Goal: Information Seeking & Learning: Find specific fact

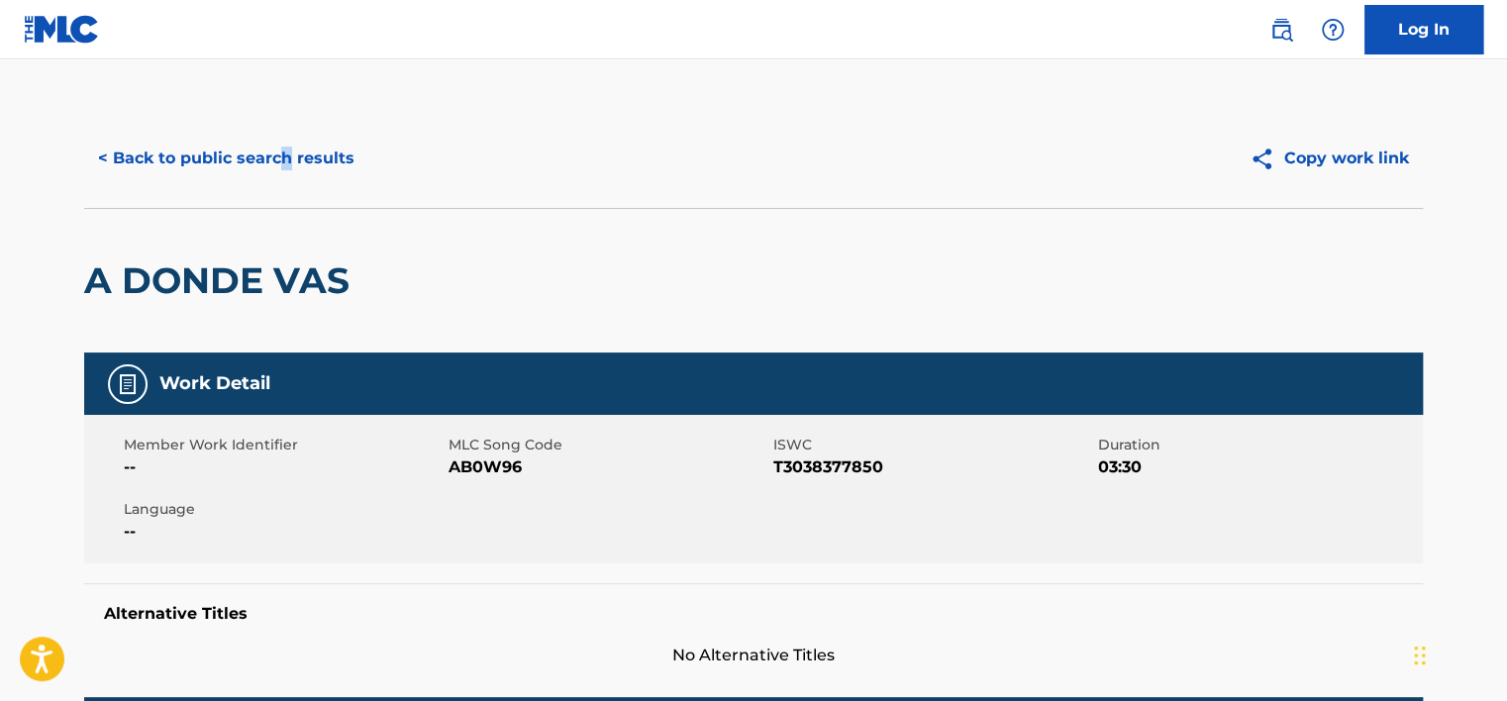
click at [281, 181] on div "< Back to public search results Copy work link" at bounding box center [753, 158] width 1339 height 99
click at [281, 173] on button "< Back to public search results" at bounding box center [226, 159] width 284 height 50
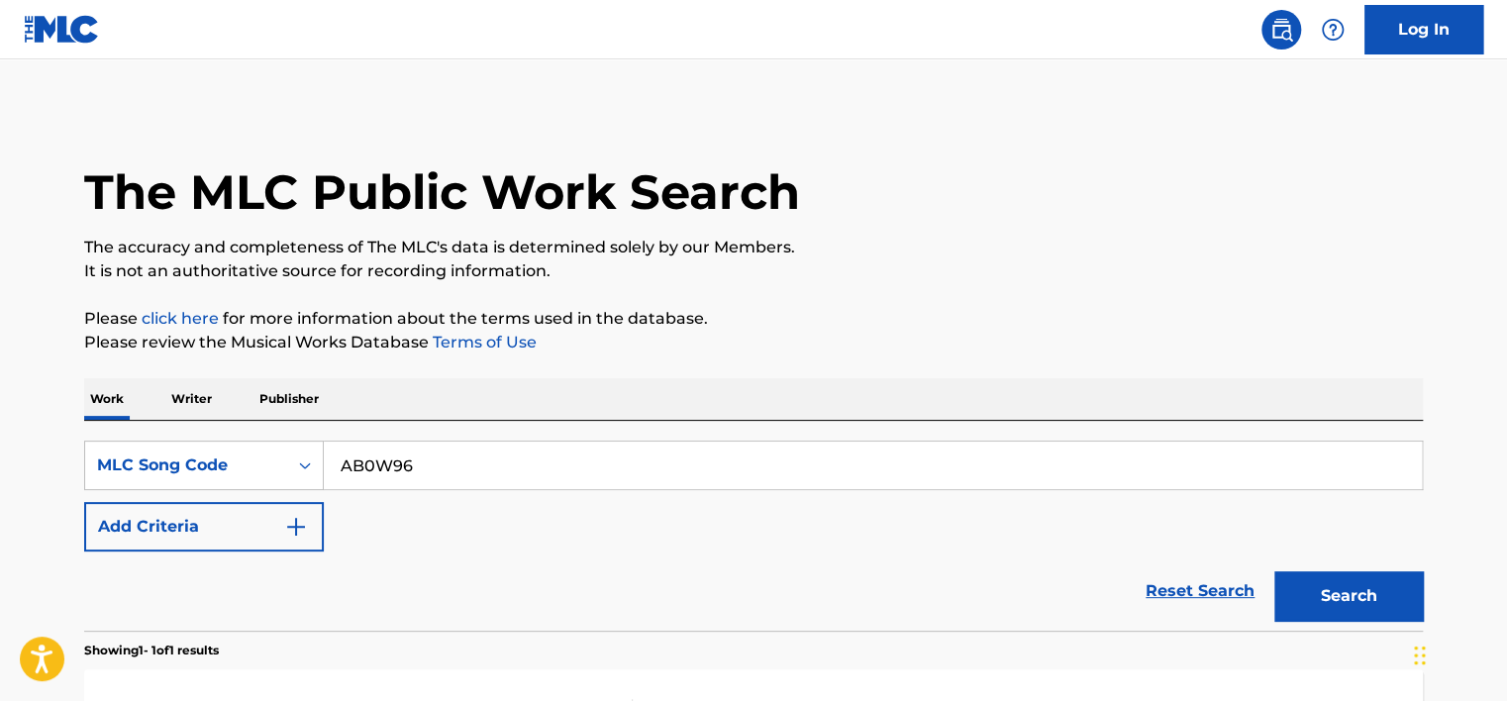
scroll to position [262, 0]
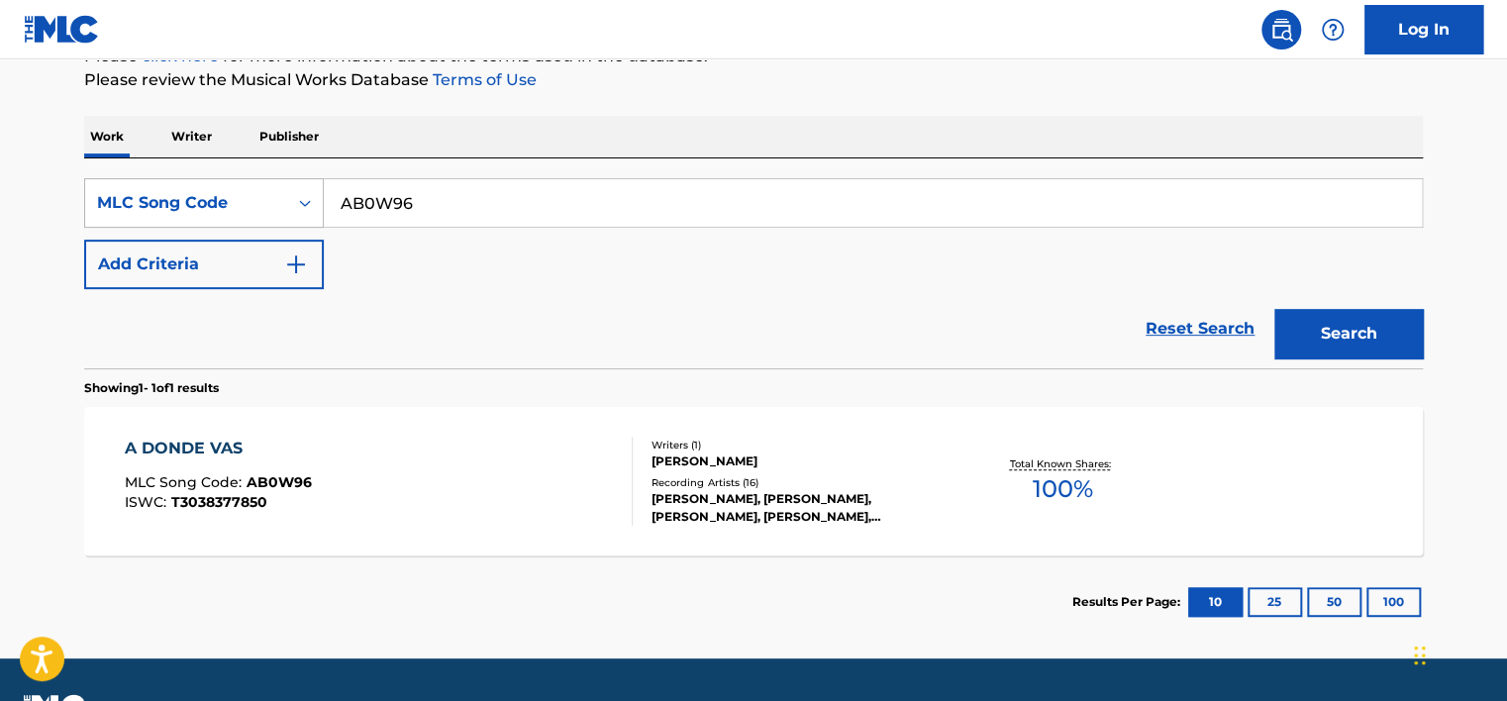
click at [290, 197] on div "Search Form" at bounding box center [305, 203] width 36 height 36
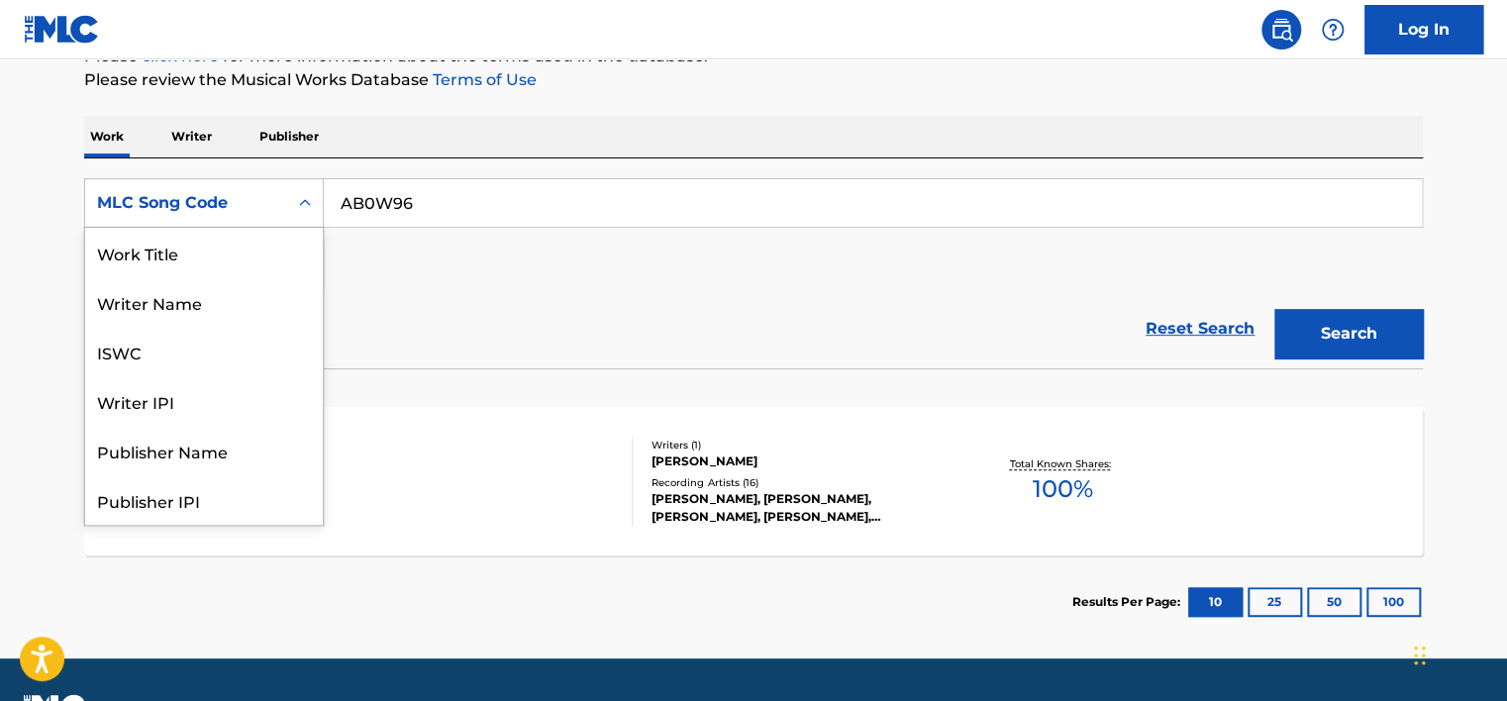
scroll to position [99, 0]
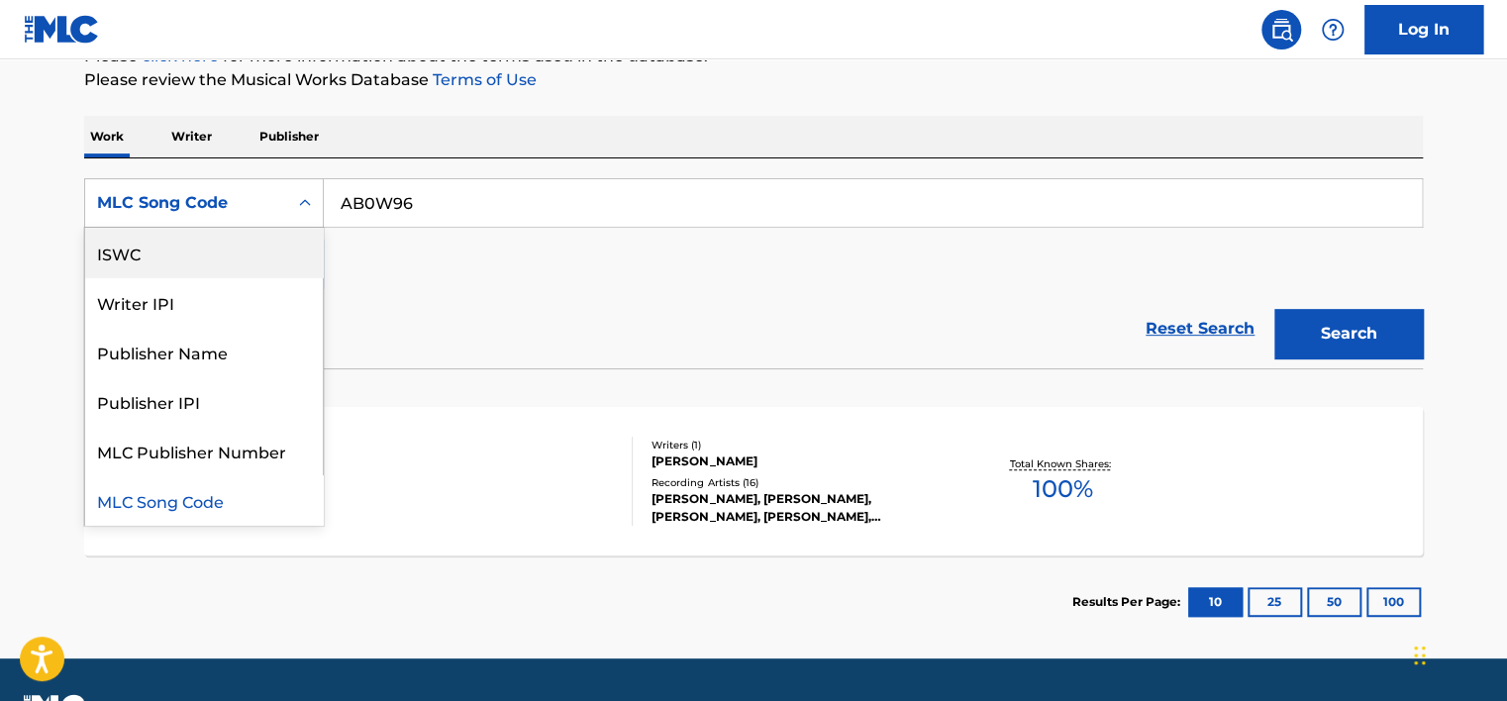
click at [269, 247] on div "ISWC" at bounding box center [204, 253] width 238 height 50
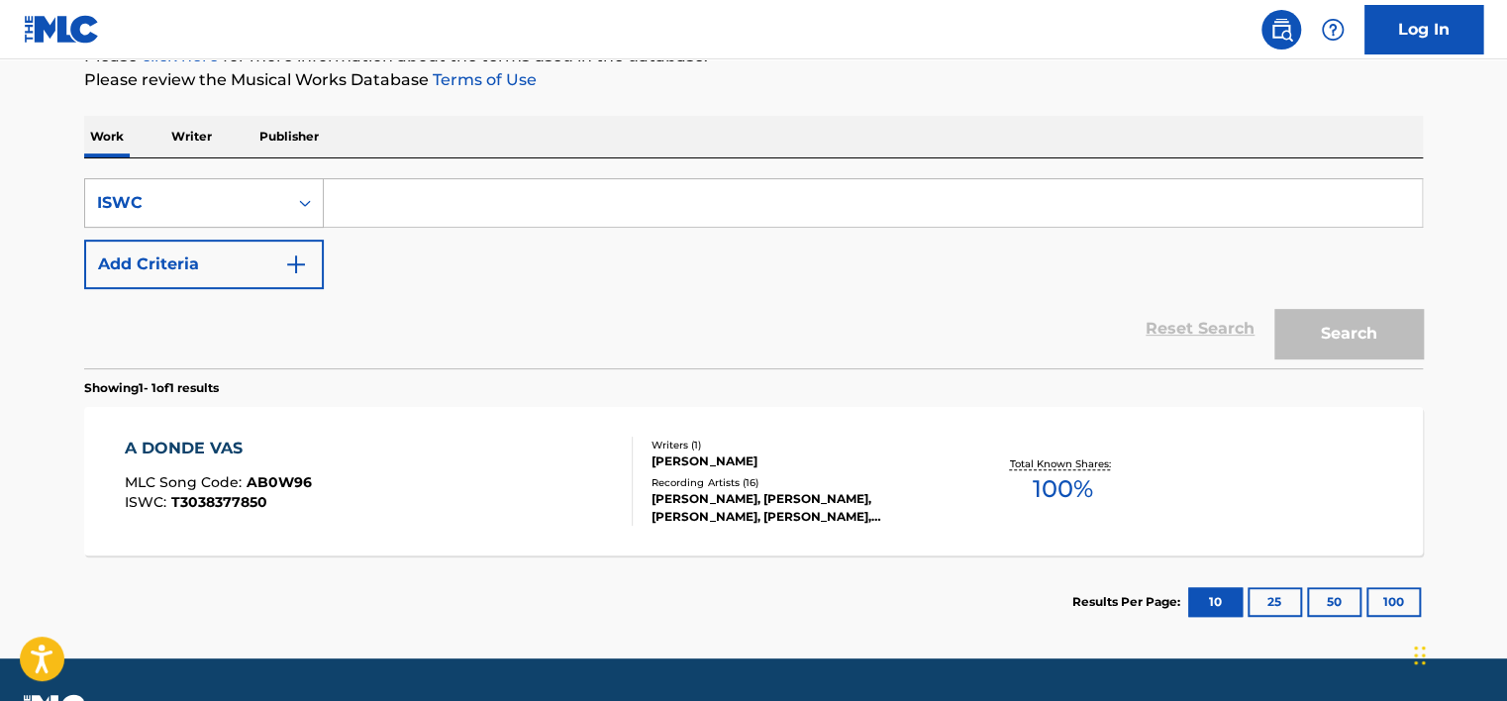
click at [263, 219] on div "ISWC" at bounding box center [186, 203] width 202 height 38
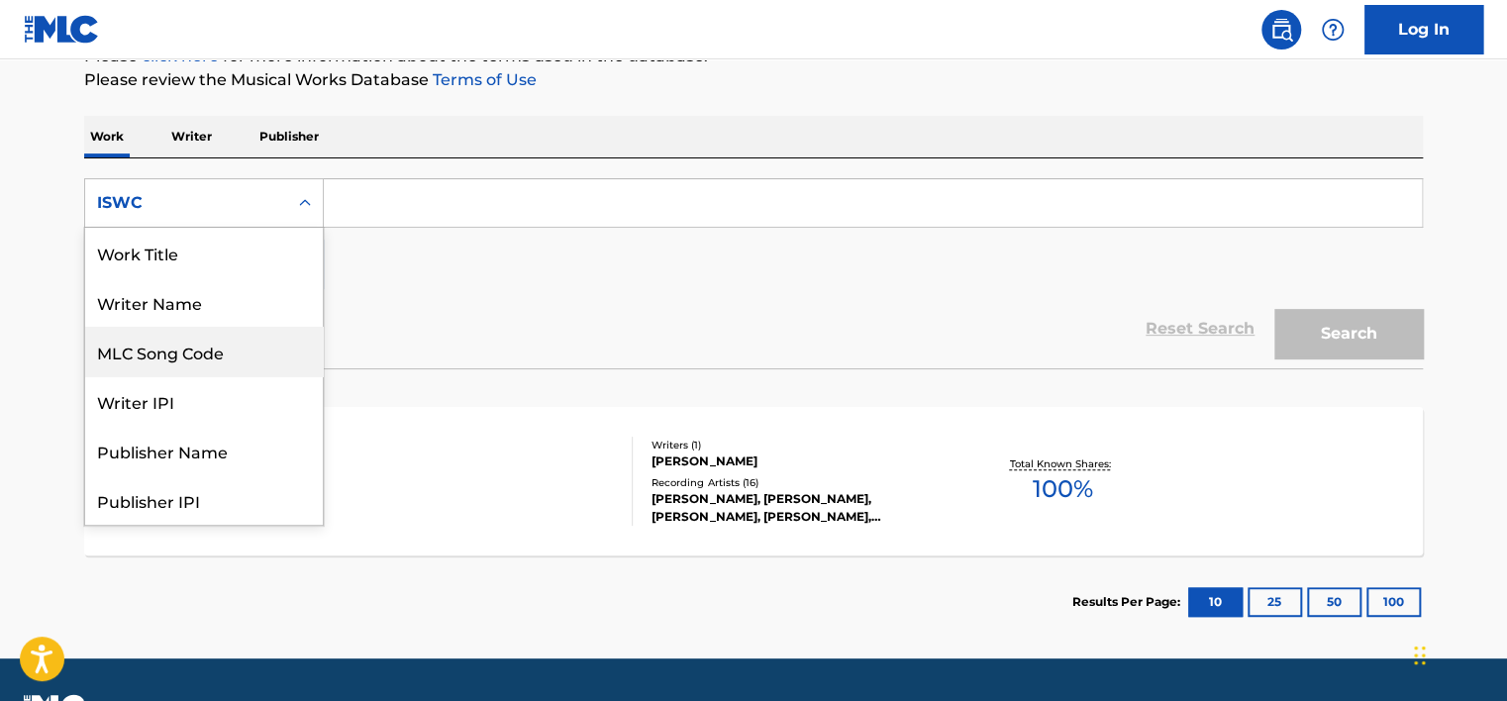
scroll to position [0, 0]
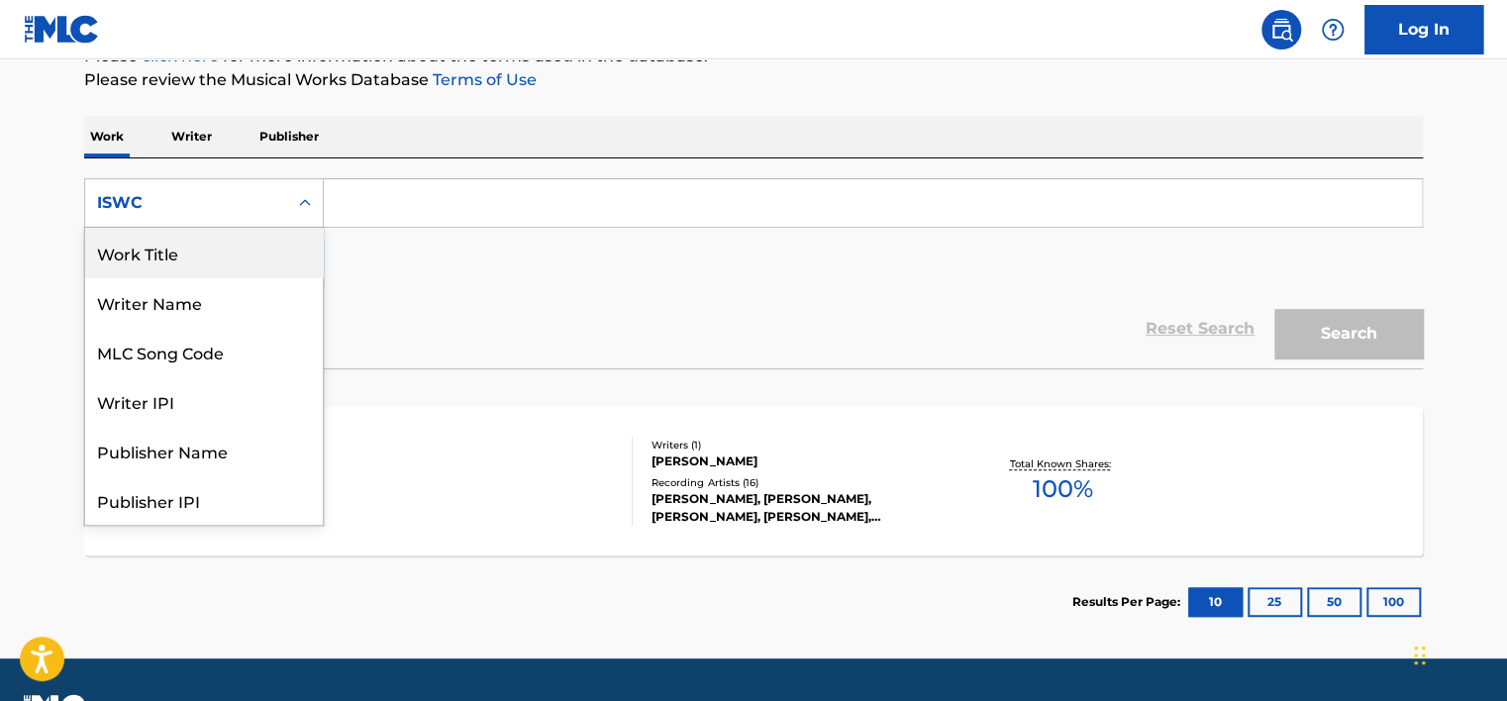
click at [254, 255] on div "Work Title" at bounding box center [204, 253] width 238 height 50
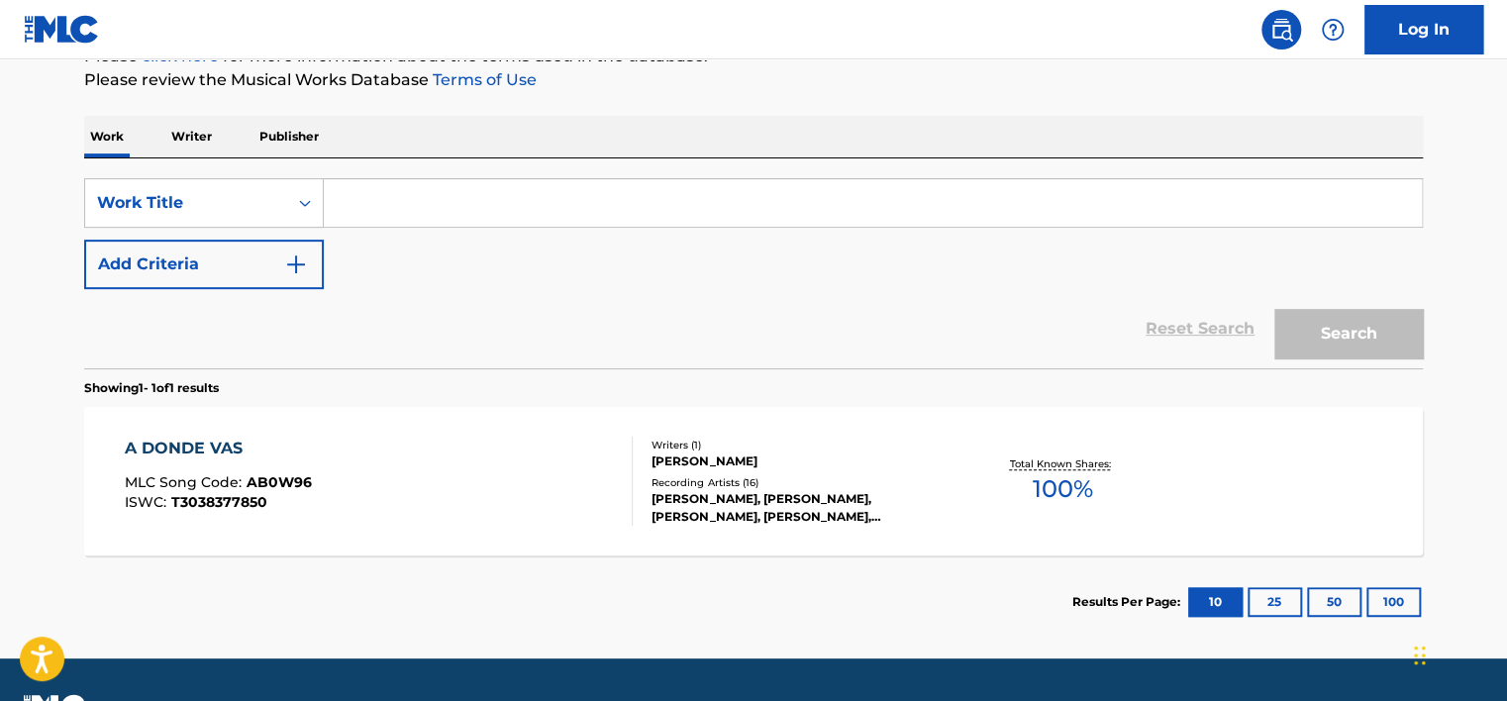
click at [362, 220] on input "Search Form" at bounding box center [873, 203] width 1098 height 48
paste input "Deceived heart again"
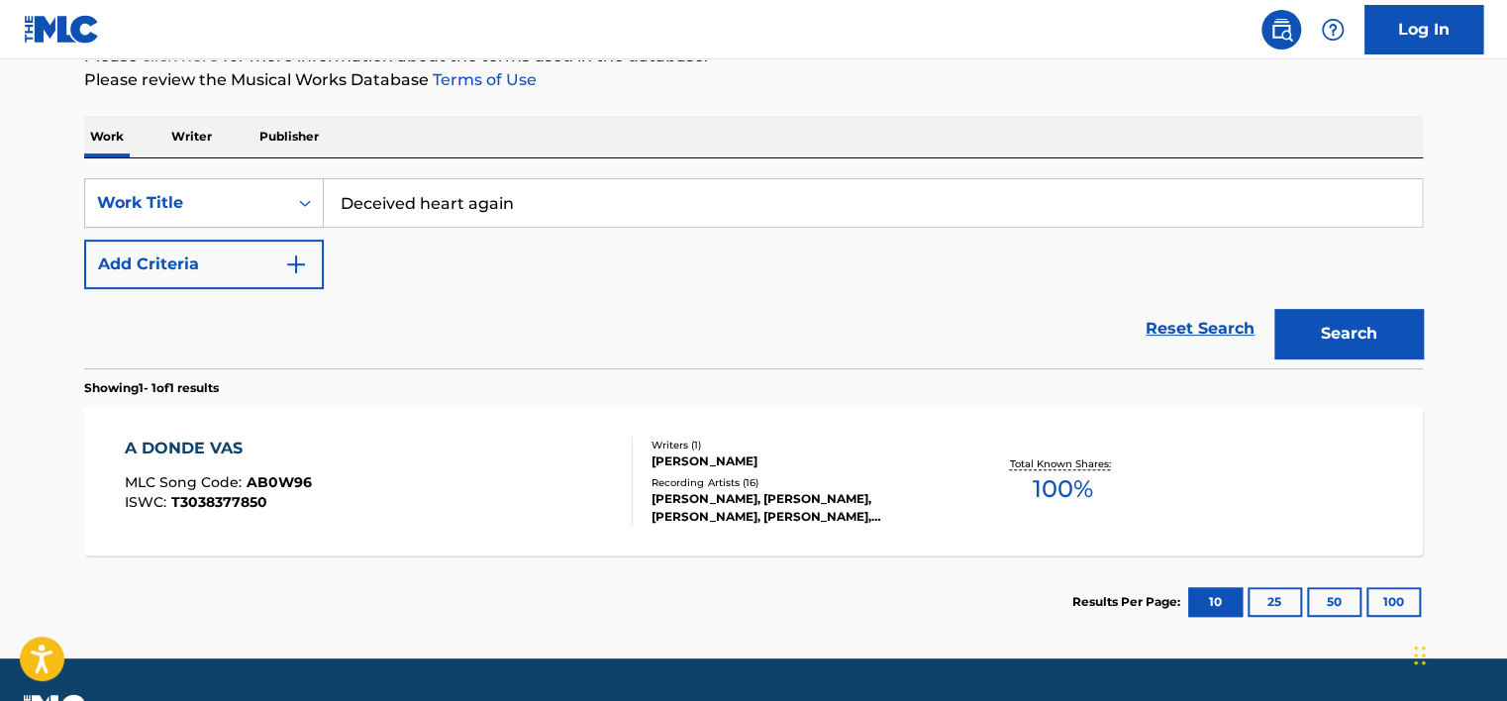
click at [1391, 322] on button "Search" at bounding box center [1349, 334] width 149 height 50
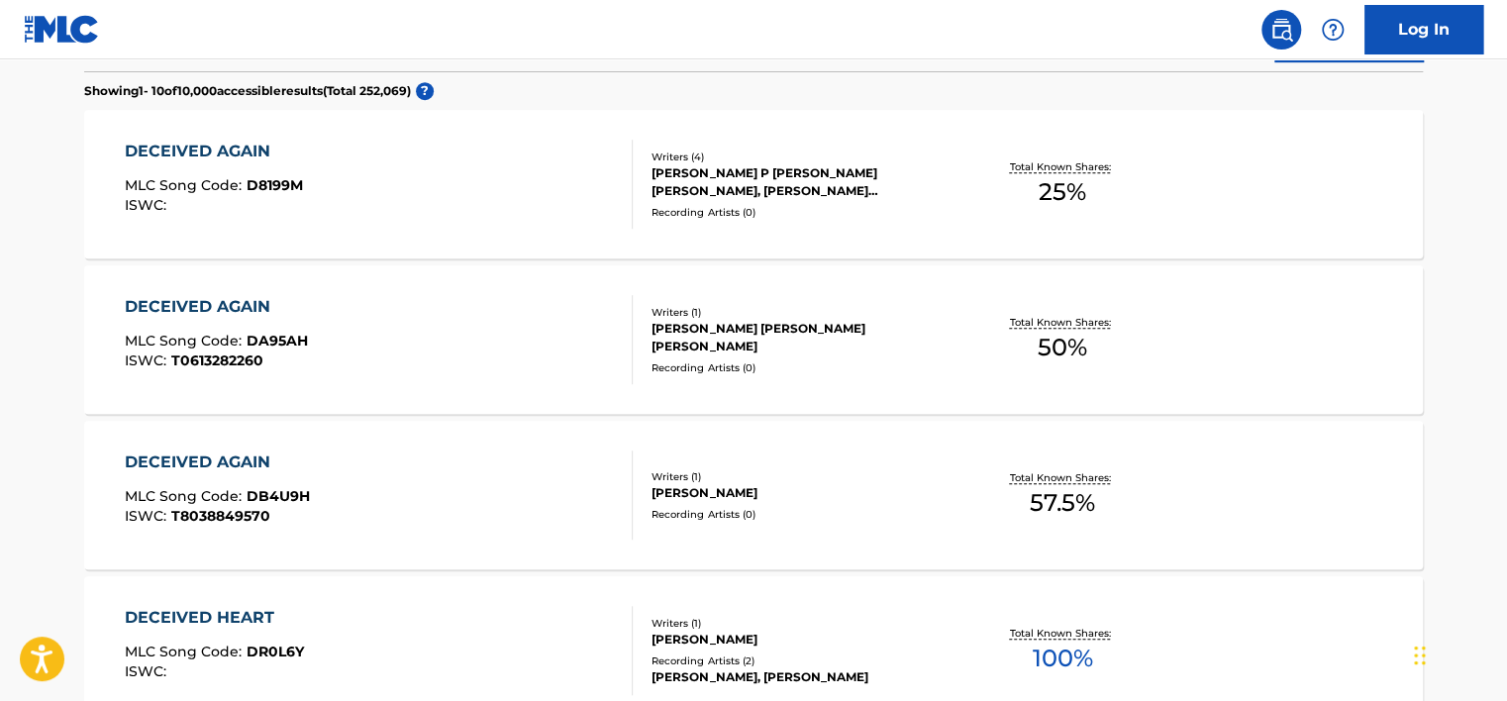
scroll to position [64, 0]
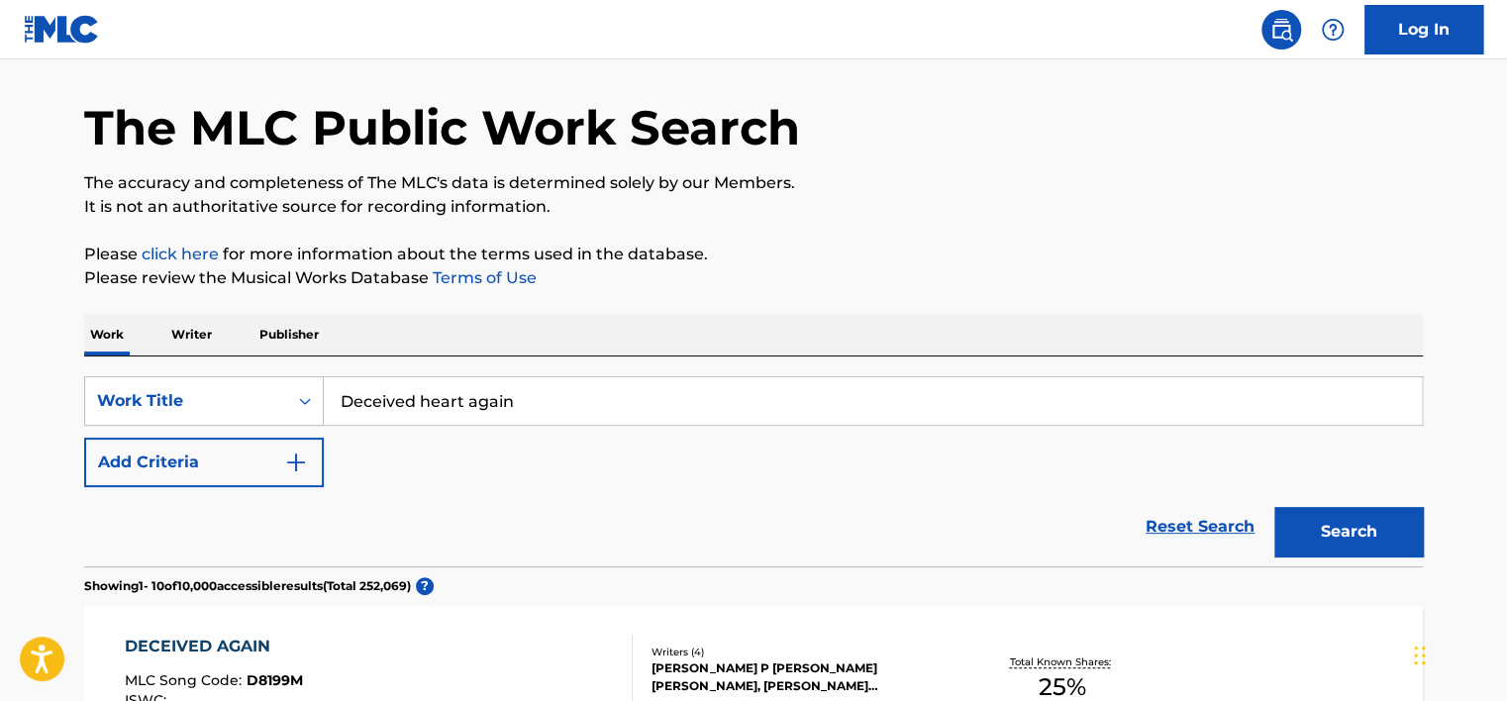
click at [441, 388] on input "Deceived heart again" at bounding box center [873, 401] width 1098 height 48
drag, startPoint x: 441, startPoint y: 388, endPoint x: 893, endPoint y: 267, distance: 468.5
click at [444, 388] on input "Deceived heart again" at bounding box center [873, 401] width 1098 height 48
paste input "Se vuoi farmi un regalo"
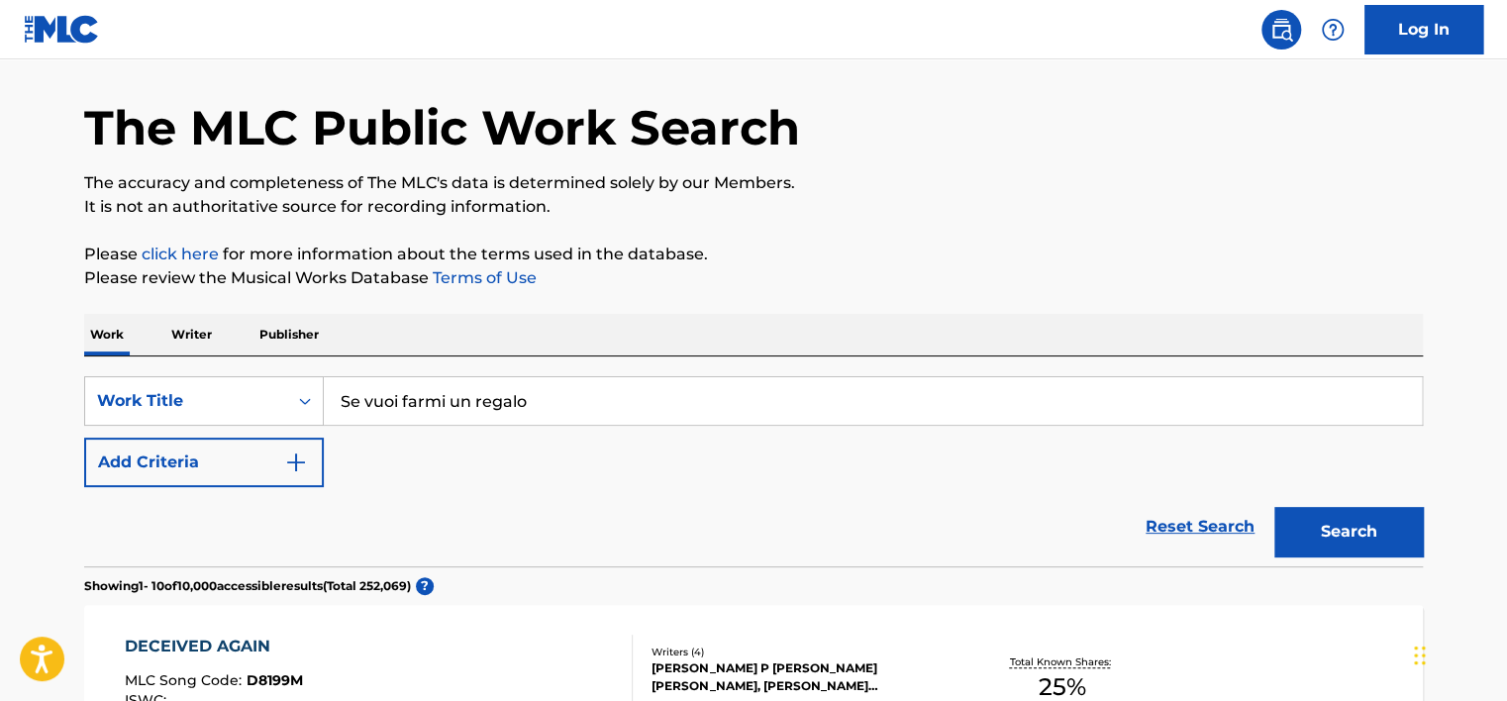
drag, startPoint x: 893, startPoint y: 267, endPoint x: 1238, endPoint y: 385, distance: 364.3
click at [908, 278] on p "Please review the Musical Works Database Terms of Use" at bounding box center [753, 278] width 1339 height 24
click at [1392, 516] on button "Search" at bounding box center [1349, 532] width 149 height 50
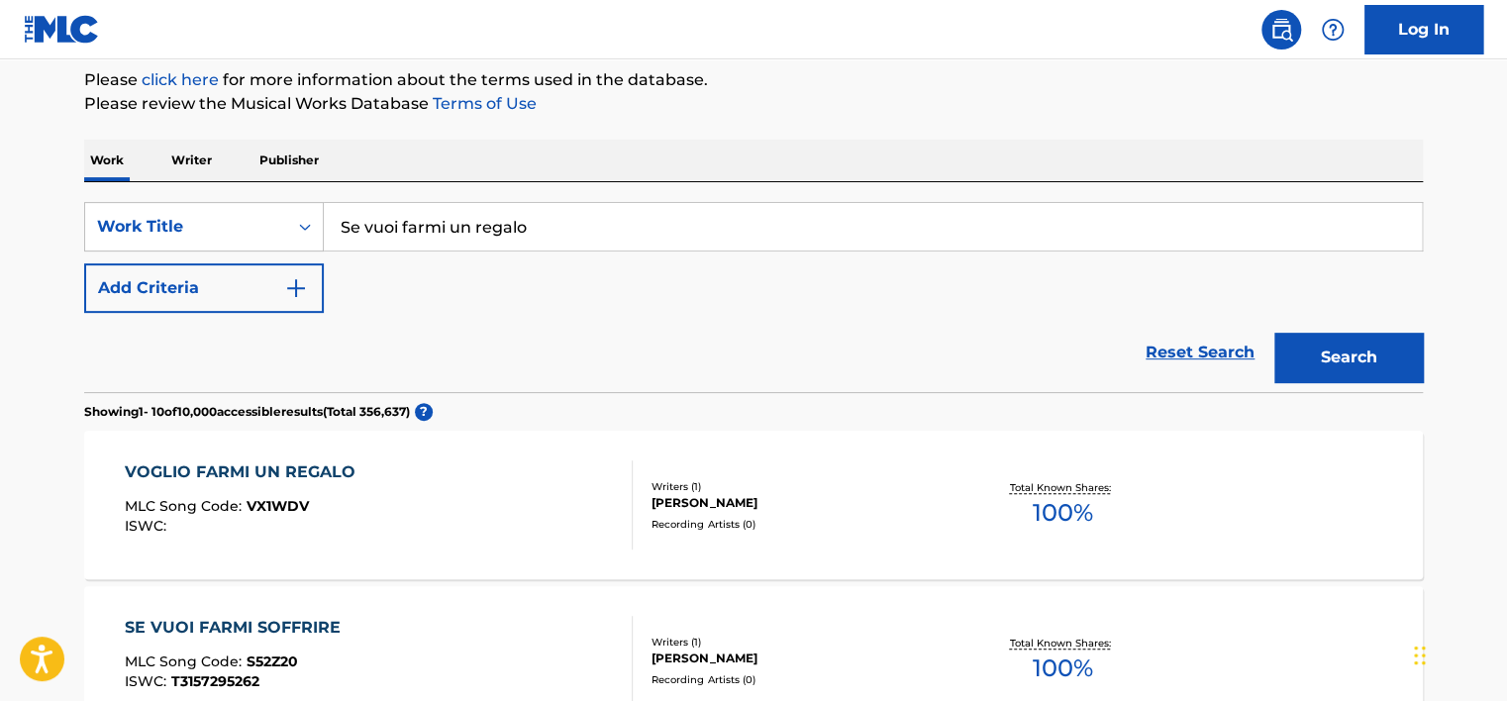
scroll to position [262, 0]
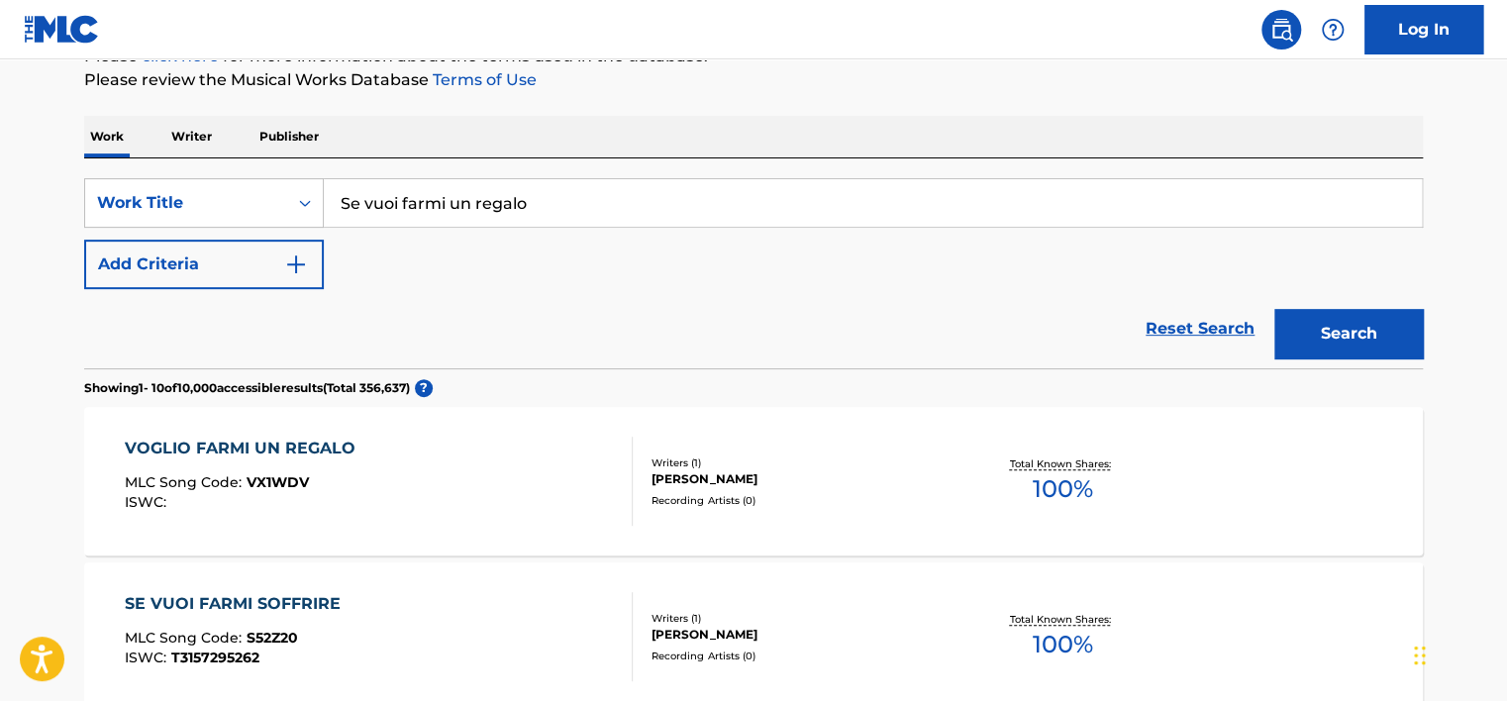
click at [410, 210] on input "Se vuoi farmi un regalo" at bounding box center [873, 203] width 1098 height 48
drag, startPoint x: 410, startPoint y: 210, endPoint x: 851, endPoint y: 301, distance: 450.1
click at [410, 210] on input "Se vuoi farmi un regalo" at bounding box center [873, 203] width 1098 height 48
paste input "E N ENTENDE, N VEIO DO GUETO"
type input "SE N ENTENDE, N VEIO DO [GEOGRAPHIC_DATA]"
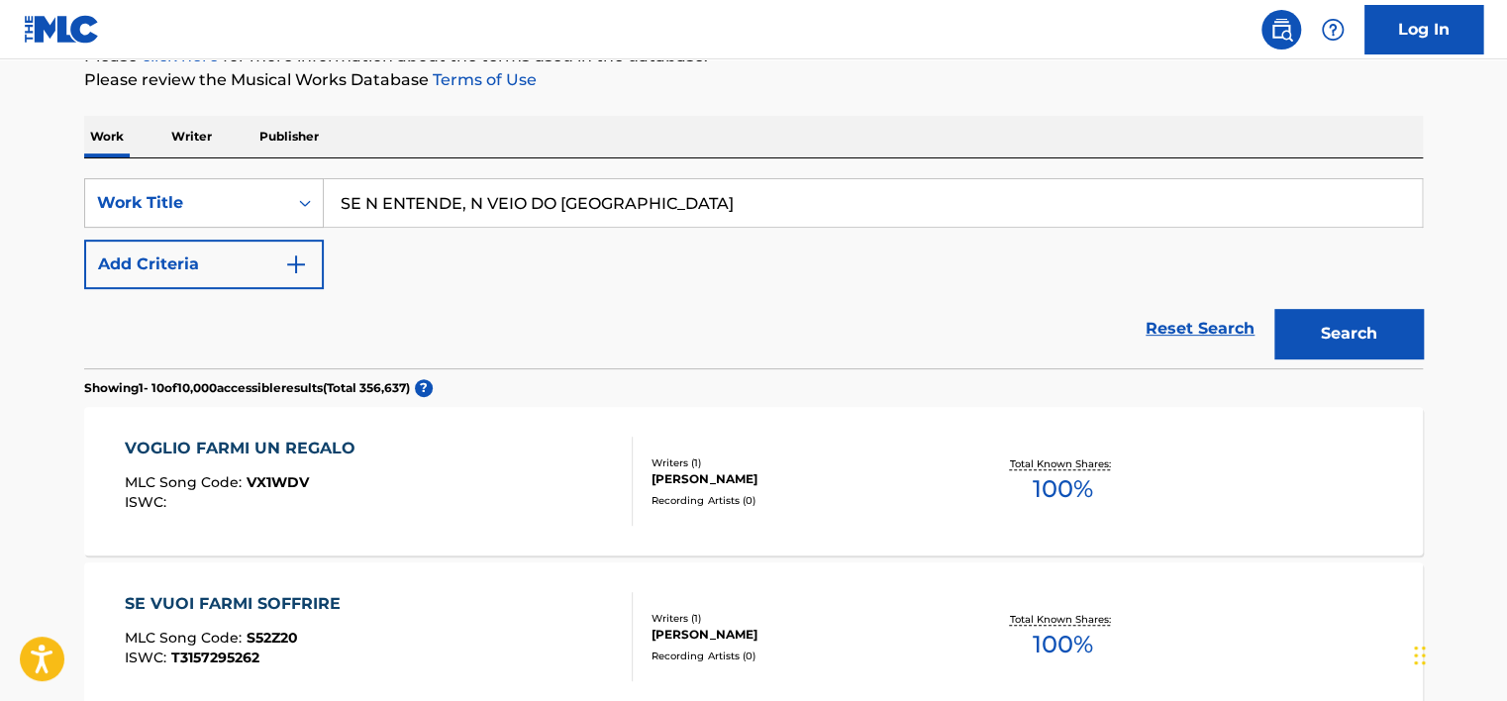
click at [1348, 322] on button "Search" at bounding box center [1349, 334] width 149 height 50
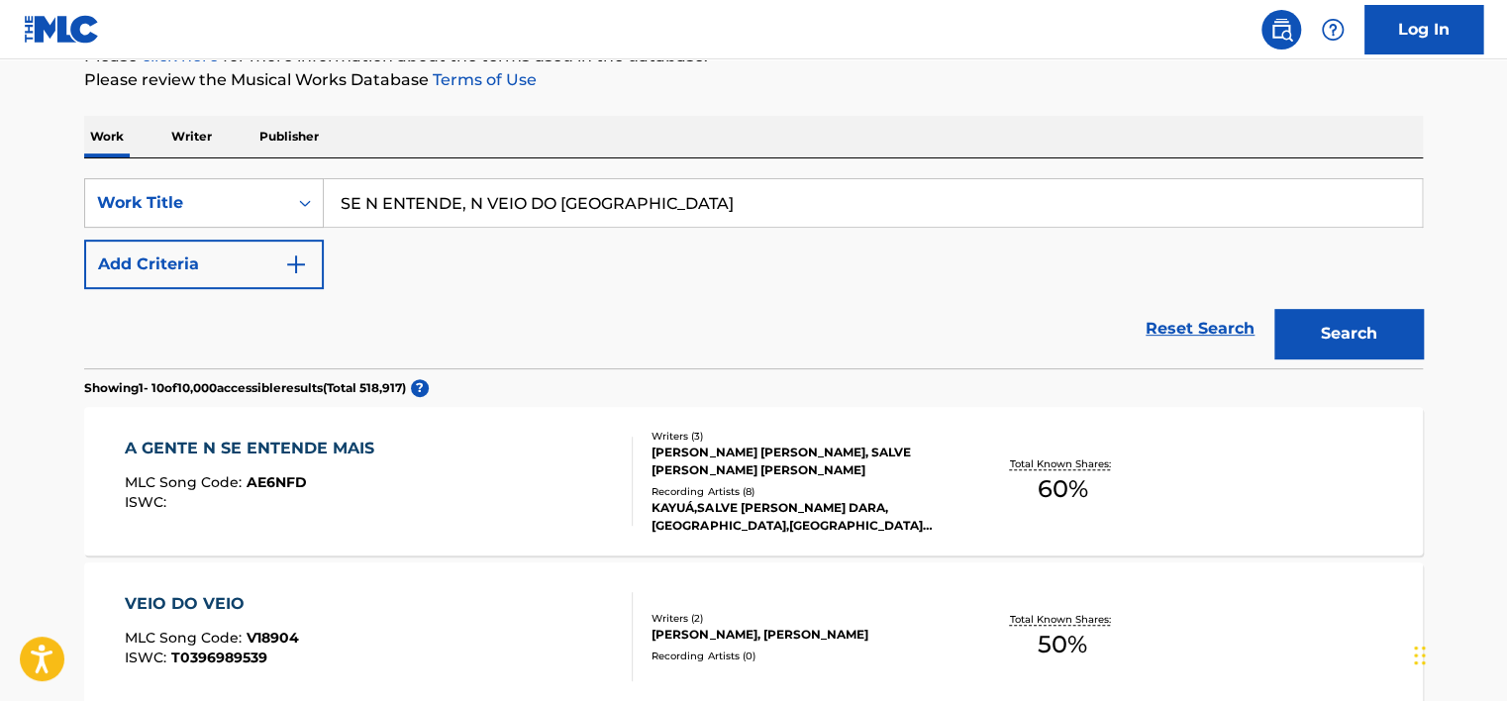
click at [261, 273] on button "Add Criteria" at bounding box center [204, 265] width 240 height 50
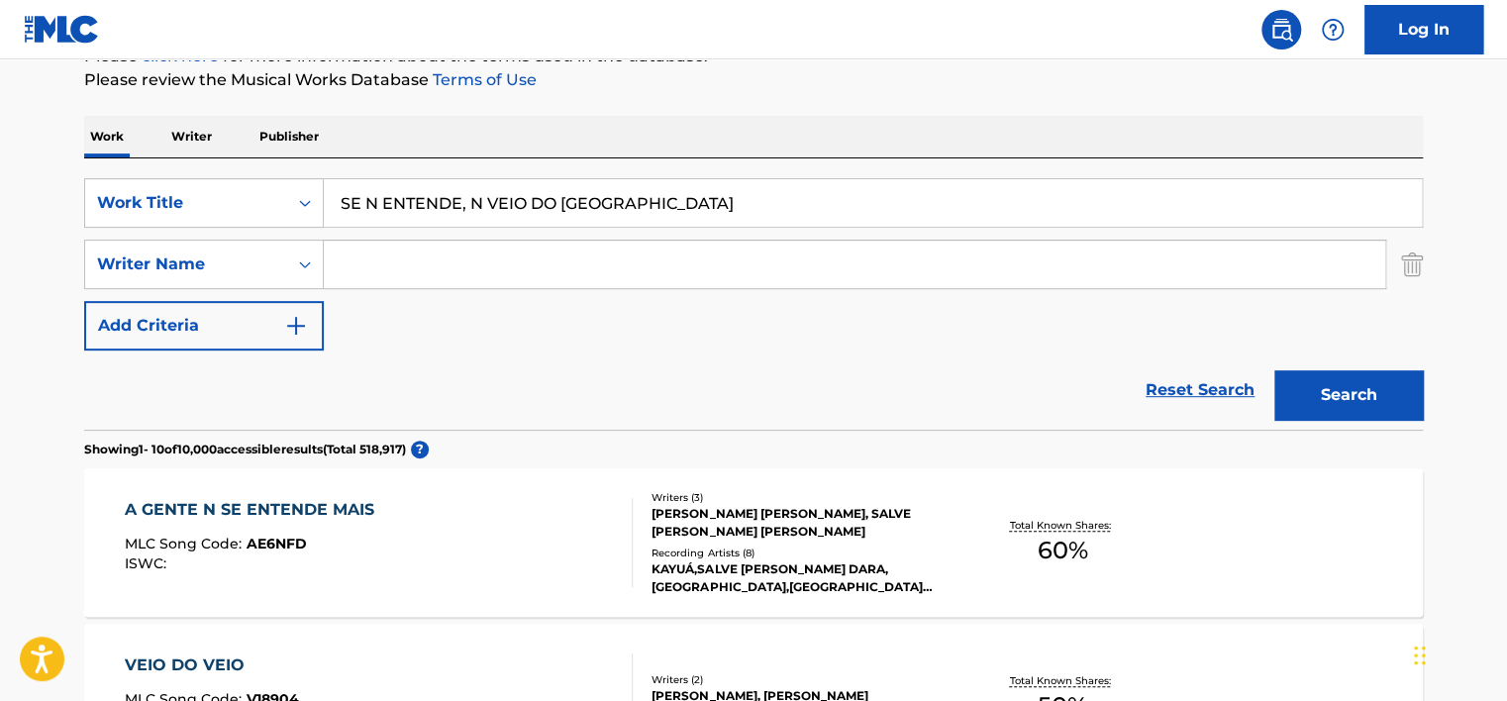
click at [390, 301] on div "SearchWithCriteria4cbea4d8-f774-4076-810a-f04a8e1264eb Work Title SE N ENTENDE,…" at bounding box center [753, 264] width 1339 height 172
click at [400, 254] on input "Search Form" at bounding box center [855, 265] width 1062 height 48
paste input "[PERSON_NAME]"
drag, startPoint x: 416, startPoint y: 267, endPoint x: 557, endPoint y: 267, distance: 140.6
click at [557, 267] on input "[PERSON_NAME]" at bounding box center [855, 265] width 1062 height 48
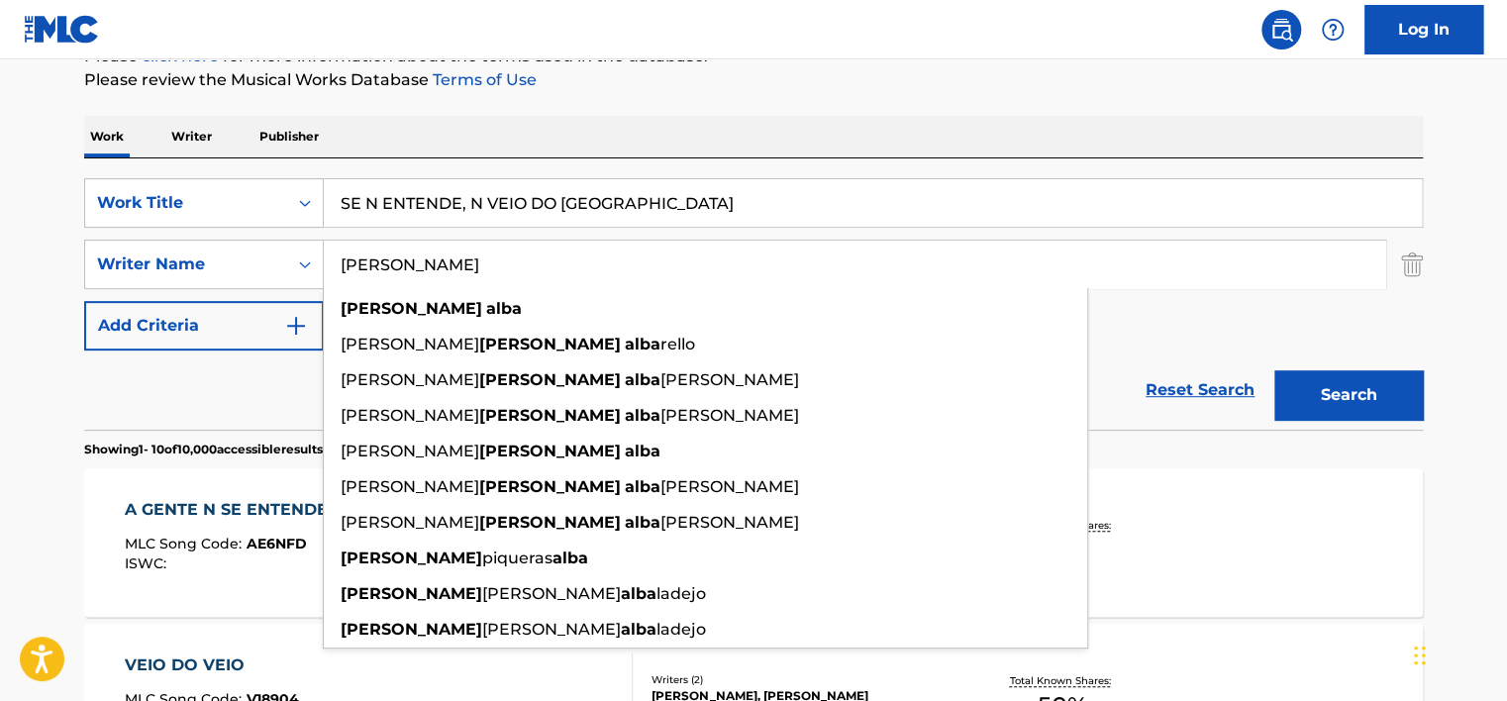
type input "[PERSON_NAME]"
click at [443, 208] on input "SE N ENTENDE, N VEIO DO [GEOGRAPHIC_DATA]" at bounding box center [873, 203] width 1098 height 48
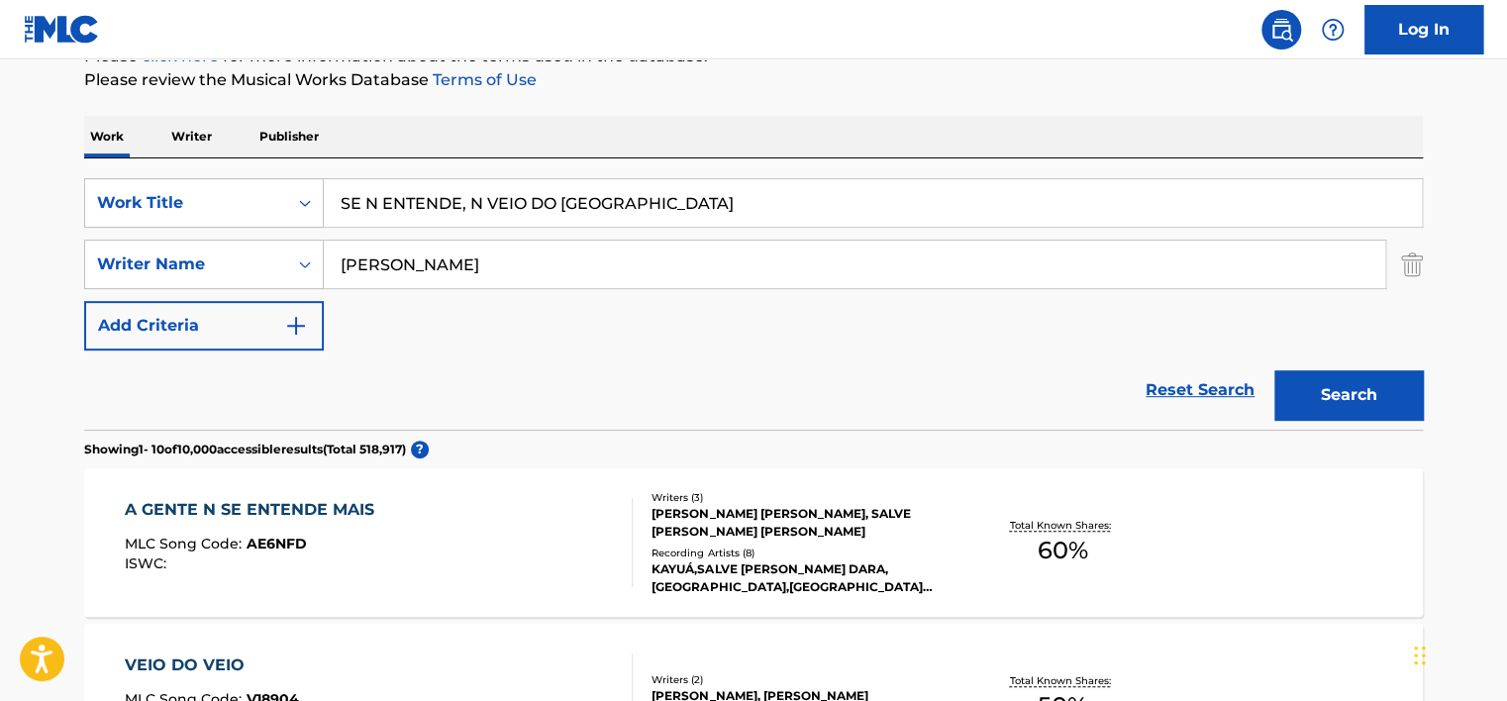
click at [443, 208] on input "SE N ENTENDE, N VEIO DO [GEOGRAPHIC_DATA]" at bounding box center [873, 203] width 1098 height 48
click at [444, 208] on input "SE N ENTENDE, N VEIO DO [GEOGRAPHIC_DATA]" at bounding box center [873, 203] width 1098 height 48
paste input "Y Siempre"
drag, startPoint x: 838, startPoint y: 76, endPoint x: 1240, endPoint y: 333, distance: 477.0
click at [839, 76] on p "Please review the Musical Works Database Terms of Use" at bounding box center [753, 80] width 1339 height 24
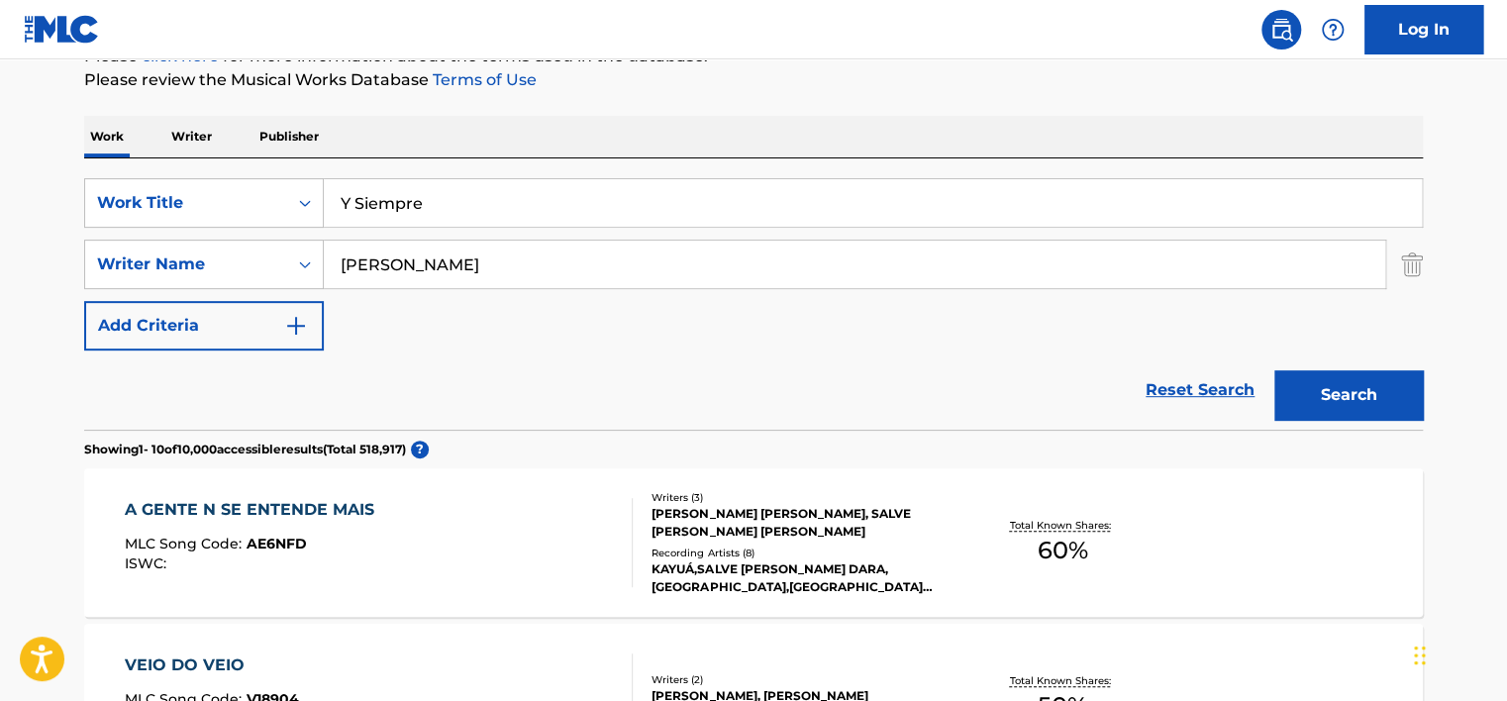
click at [1369, 388] on button "Search" at bounding box center [1349, 395] width 149 height 50
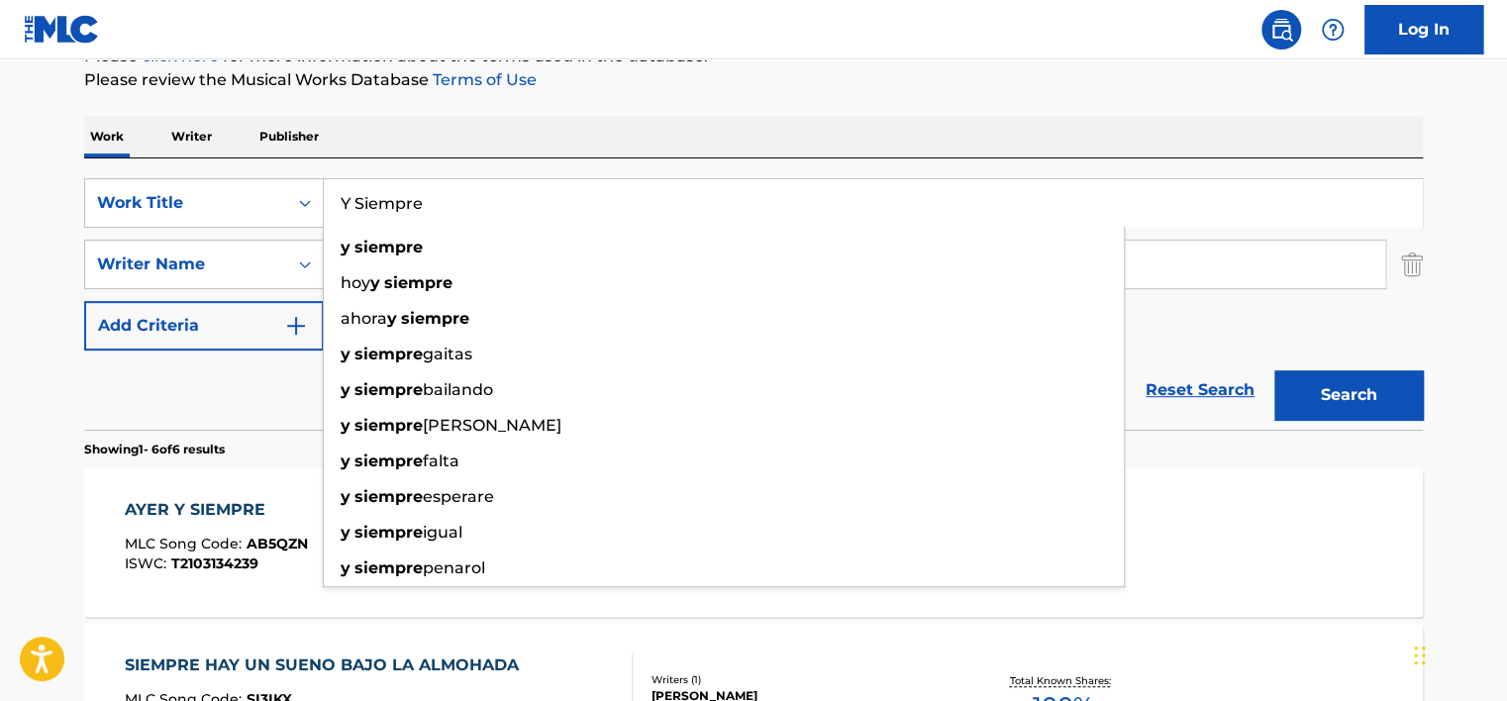
click at [408, 190] on input "Y Siempre" at bounding box center [873, 203] width 1098 height 48
paste input "threesixty"
type input "threesixty"
click at [537, 147] on div "Work Writer Publisher" at bounding box center [753, 137] width 1339 height 42
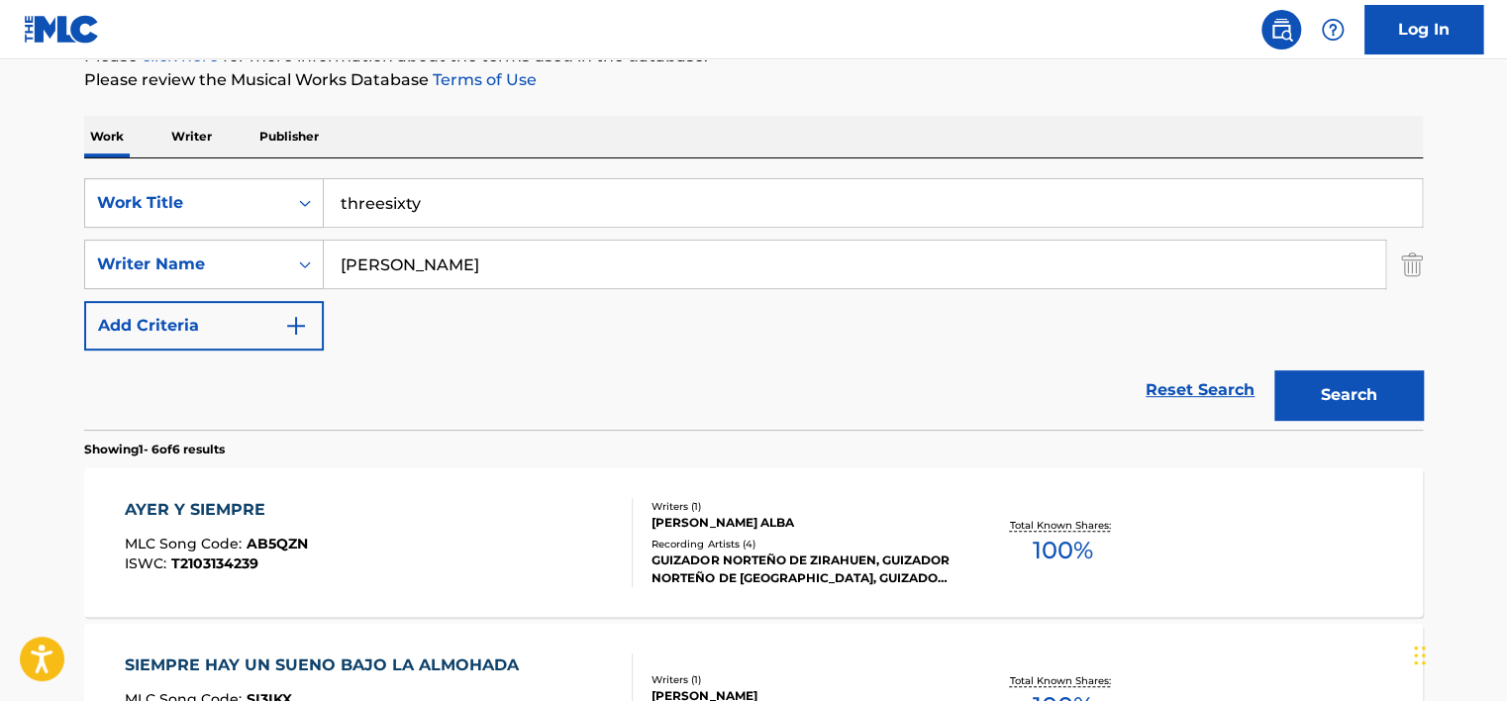
click at [432, 258] on input "[PERSON_NAME]" at bounding box center [855, 265] width 1062 height 48
click at [1275, 370] on button "Search" at bounding box center [1349, 395] width 149 height 50
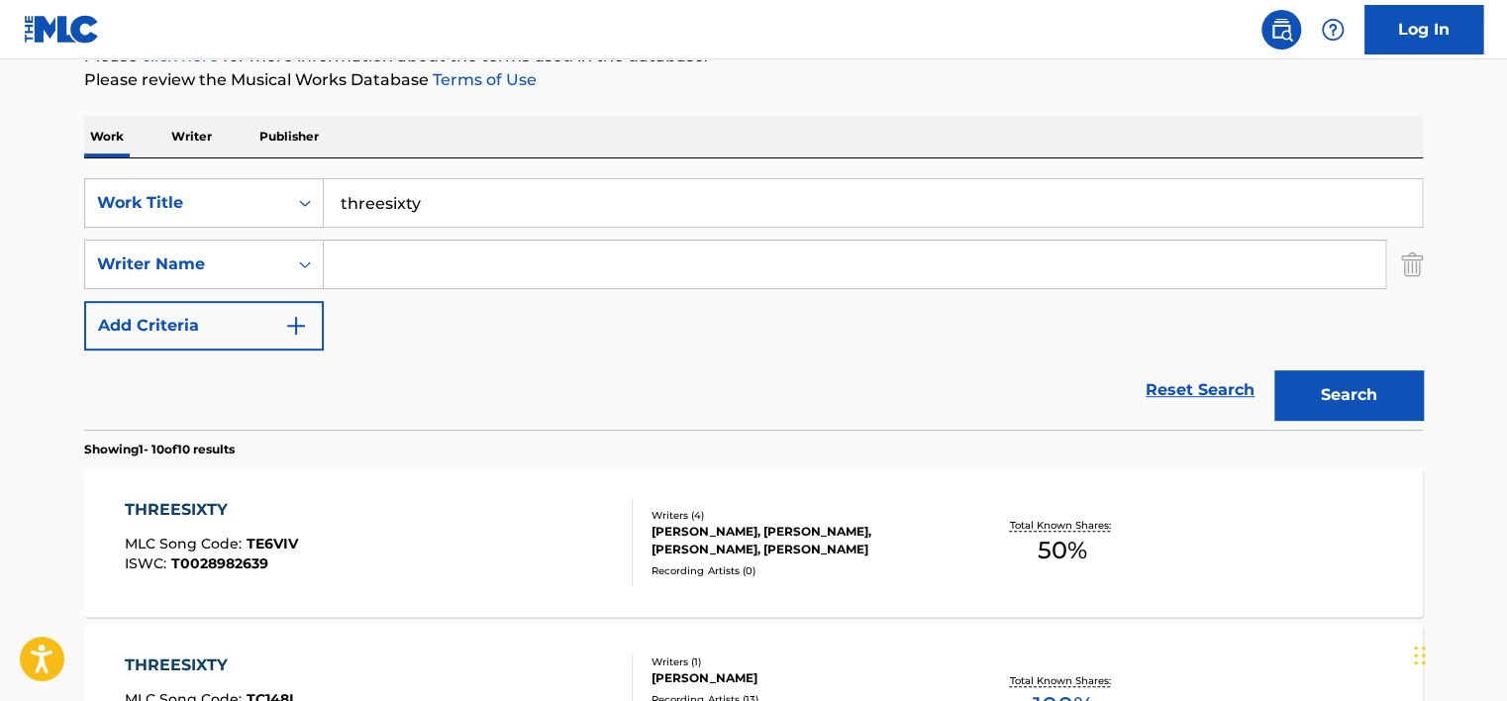
click at [442, 196] on input "threesixty" at bounding box center [873, 203] width 1098 height 48
drag, startPoint x: 442, startPoint y: 196, endPoint x: 530, endPoint y: 166, distance: 93.0
click at [442, 196] on input "threesixty" at bounding box center [873, 203] width 1098 height 48
paste input "Brainrot alarm"
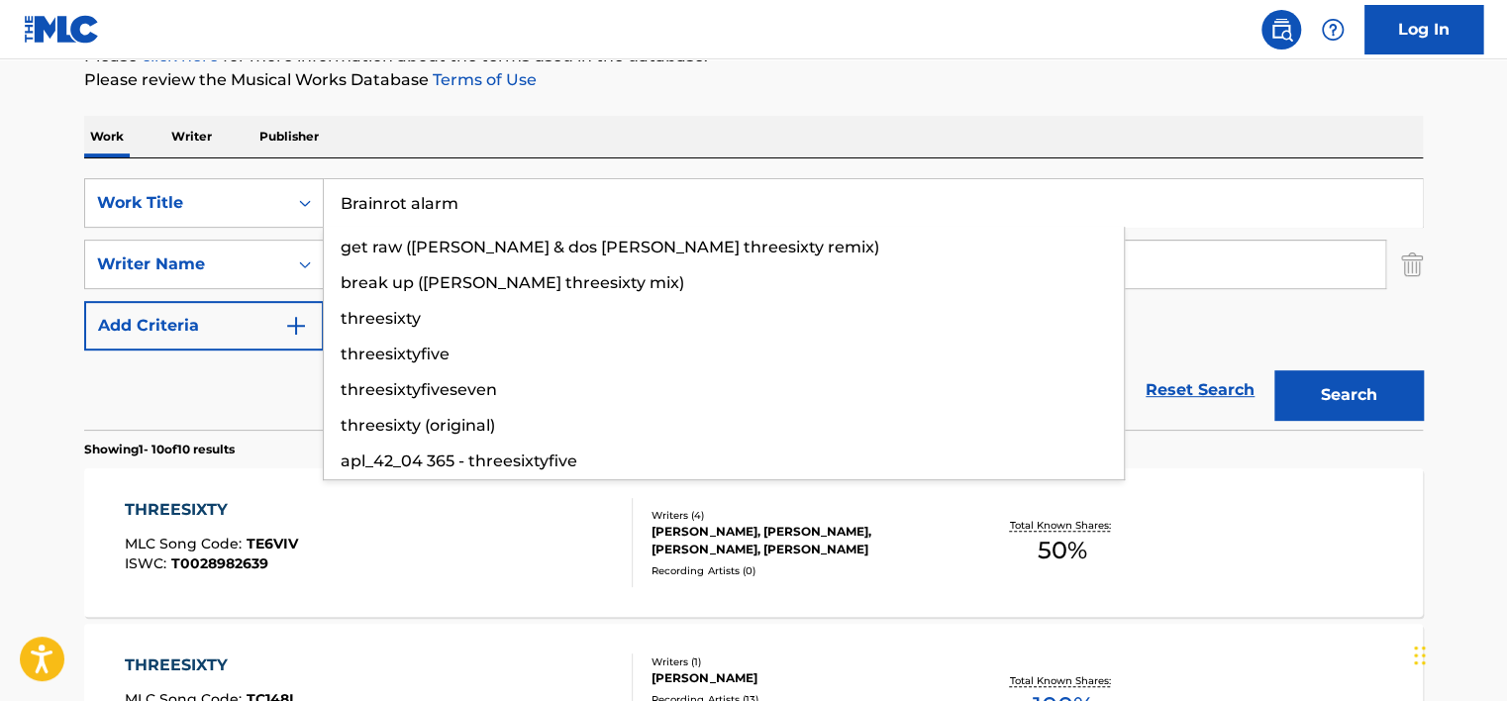
type input "Brainrot alarm"
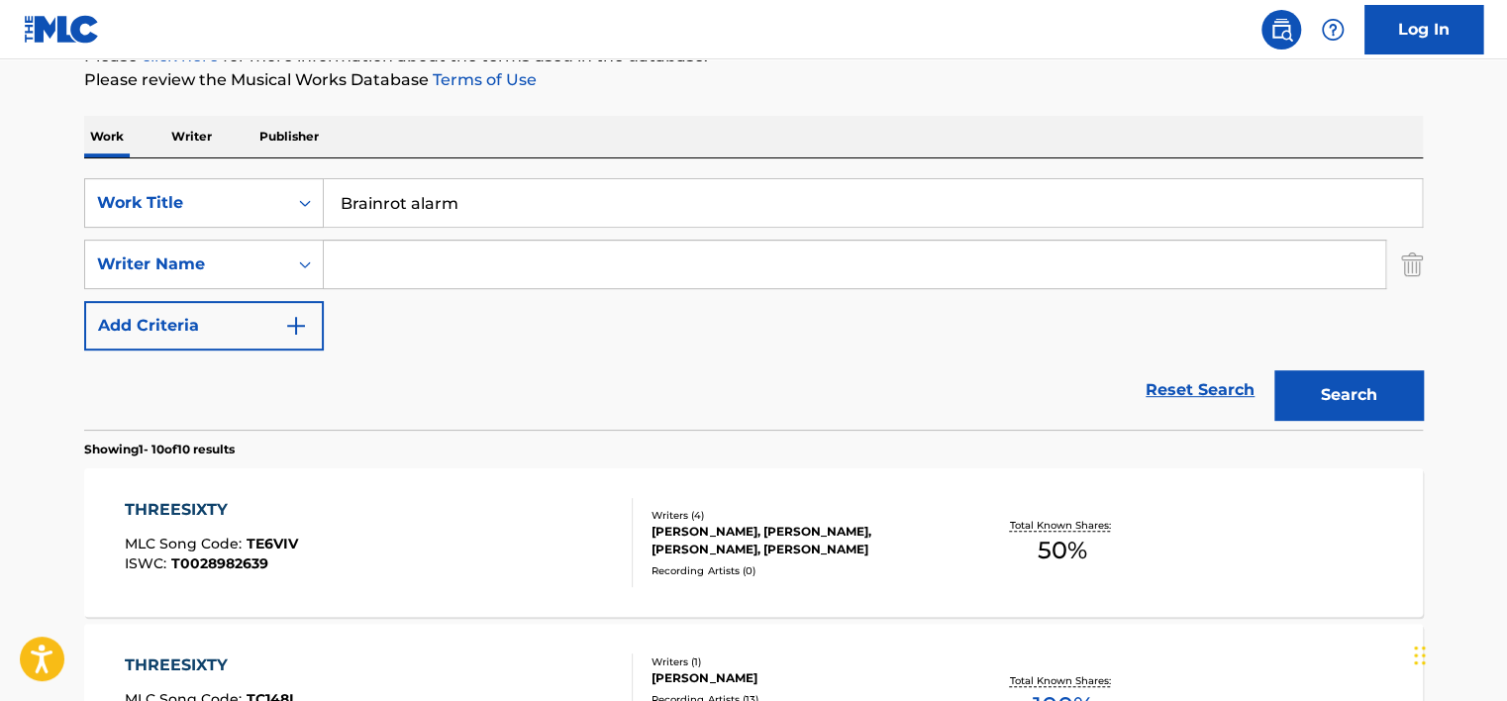
click at [722, 131] on div "Work Writer Publisher" at bounding box center [753, 137] width 1339 height 42
drag, startPoint x: 1357, startPoint y: 395, endPoint x: 900, endPoint y: 126, distance: 530.1
click at [1355, 395] on button "Search" at bounding box center [1349, 395] width 149 height 50
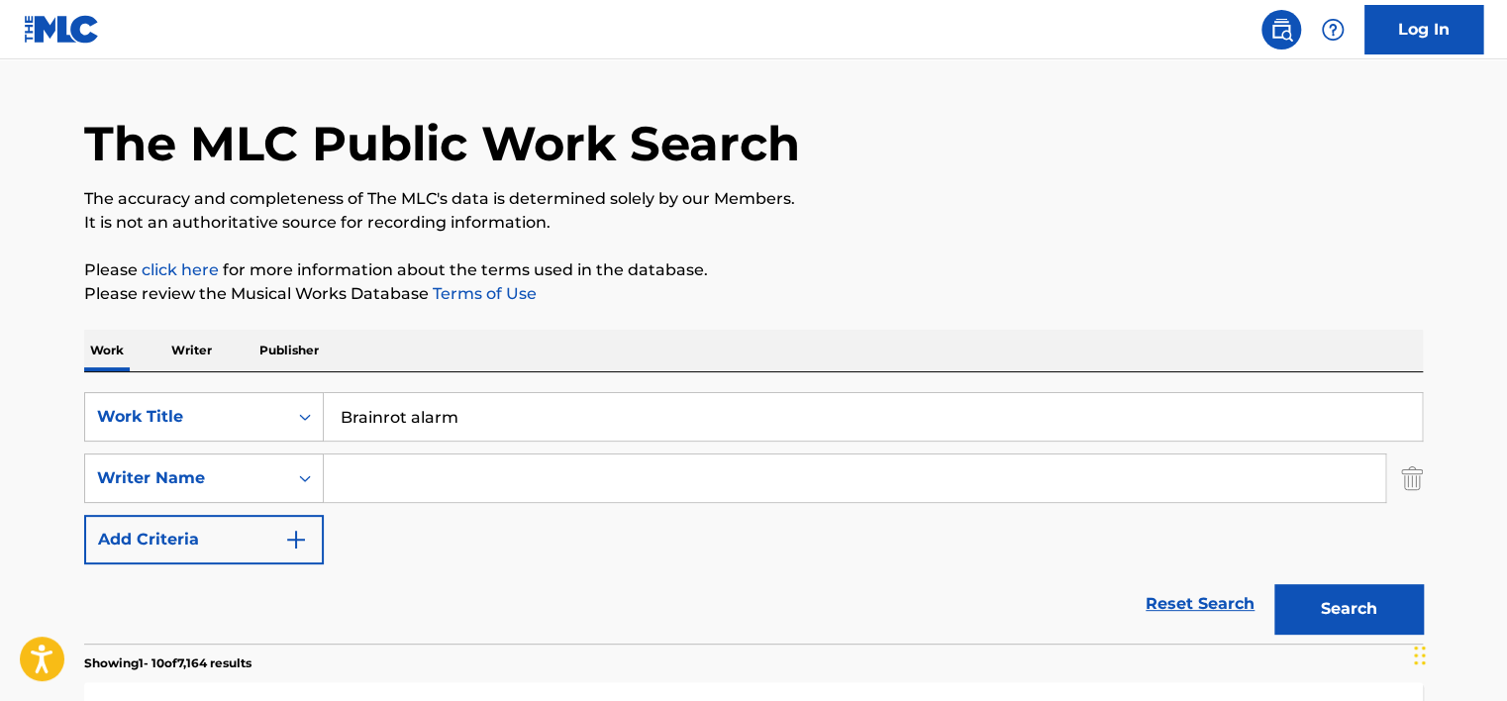
scroll to position [0, 0]
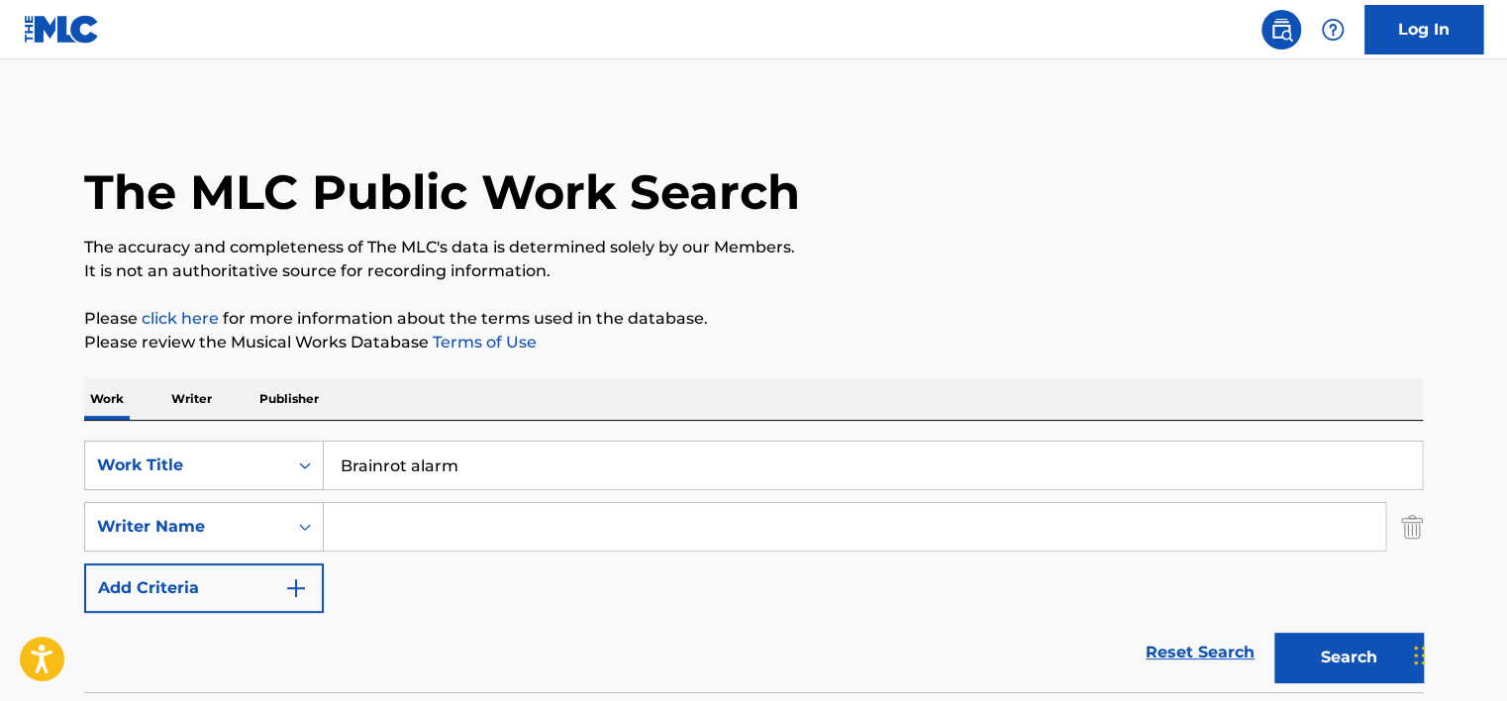
click at [197, 398] on p "Writer" at bounding box center [191, 399] width 52 height 42
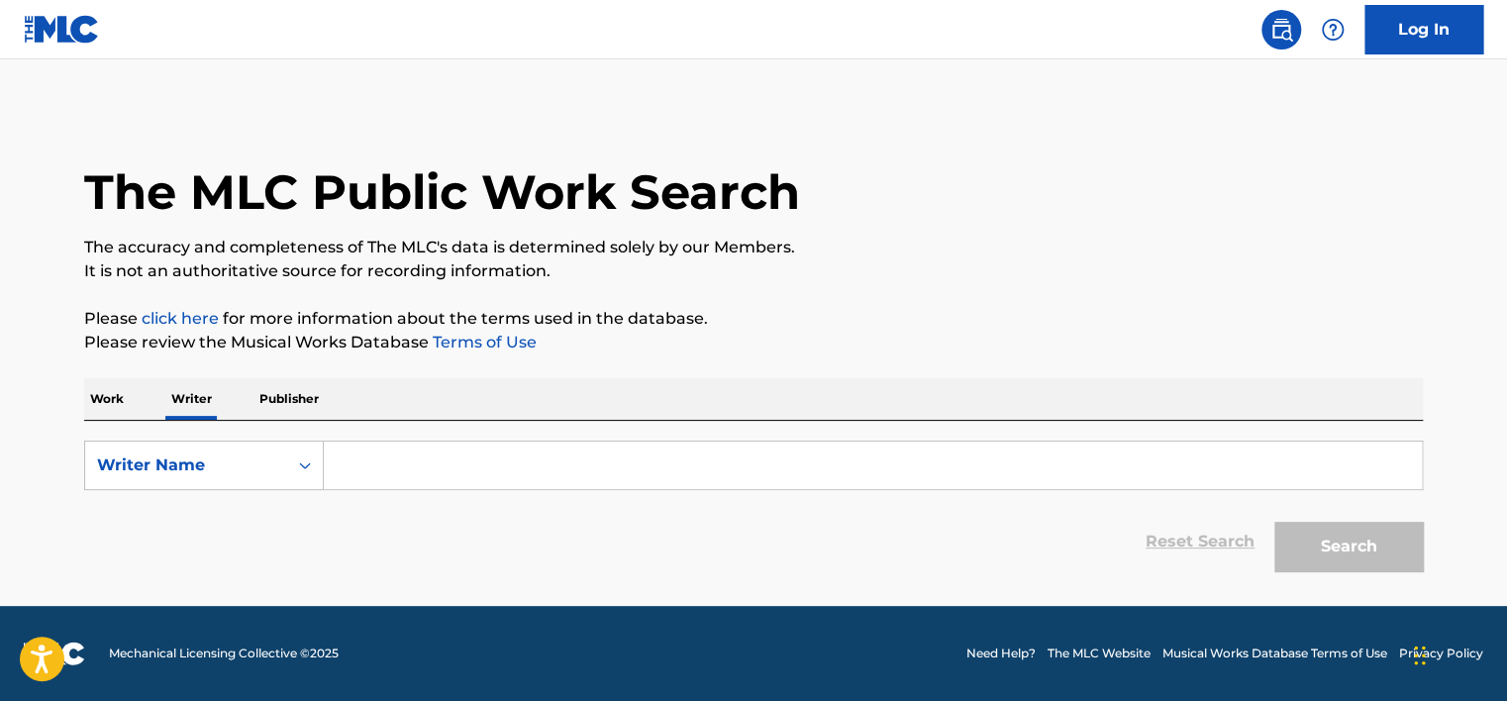
click at [452, 484] on input "Search Form" at bounding box center [873, 466] width 1098 height 48
paste input "[PERSON_NAME]"
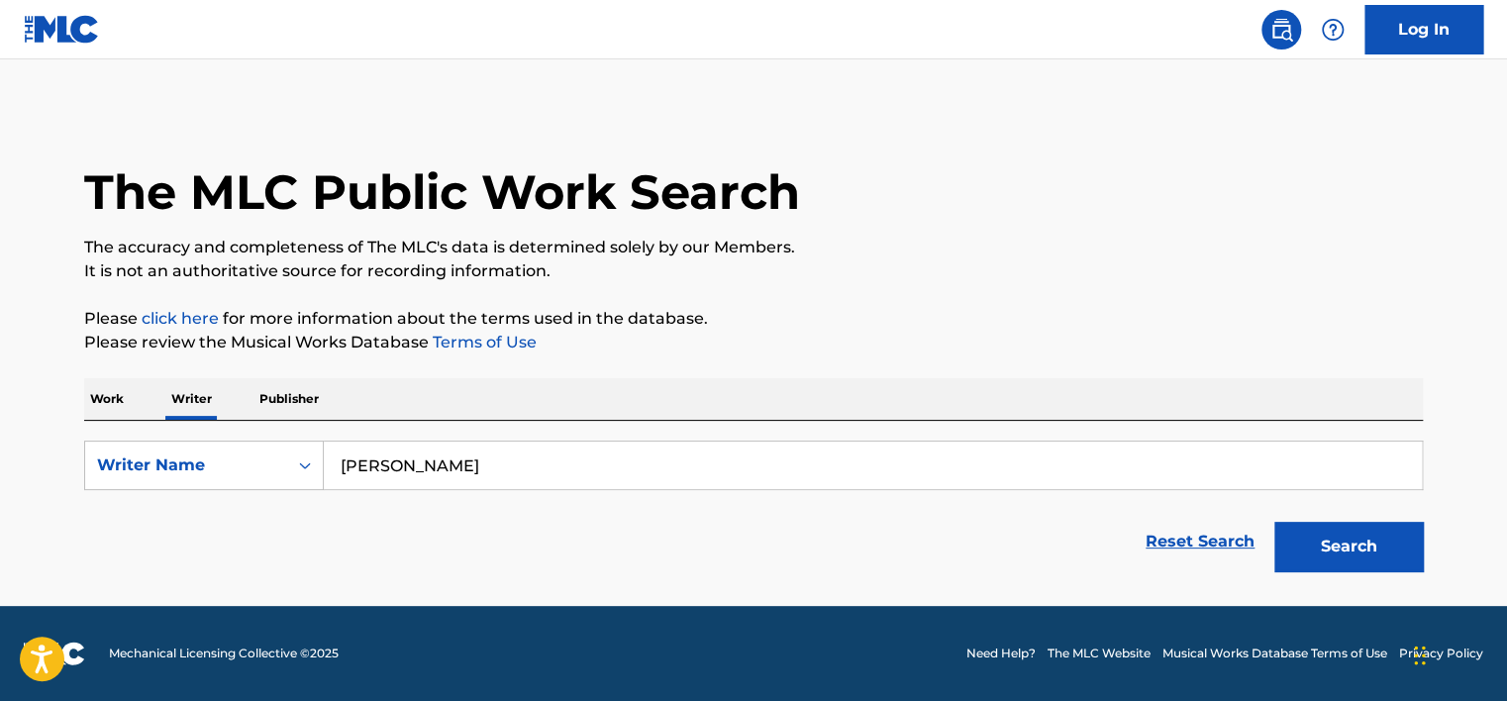
click at [1295, 547] on button "Search" at bounding box center [1349, 547] width 149 height 50
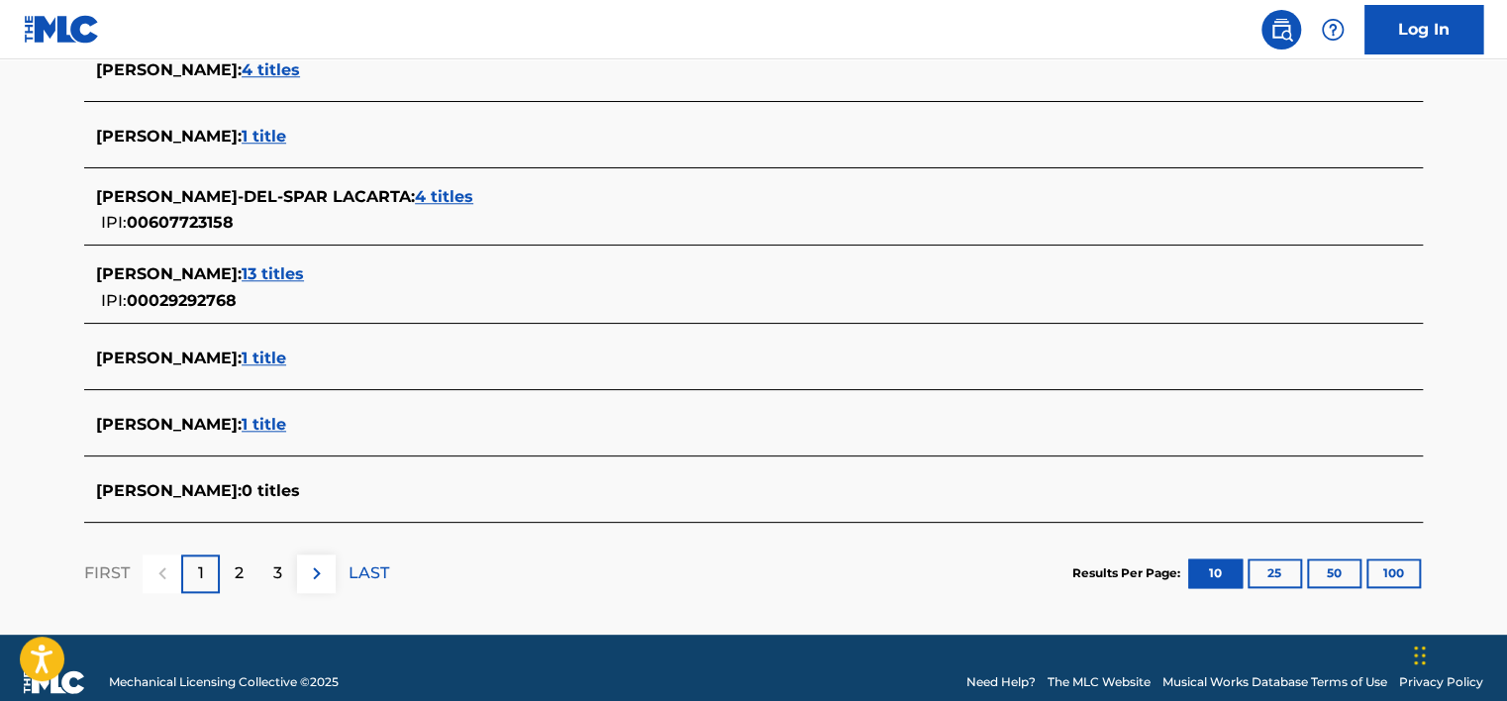
scroll to position [792, 0]
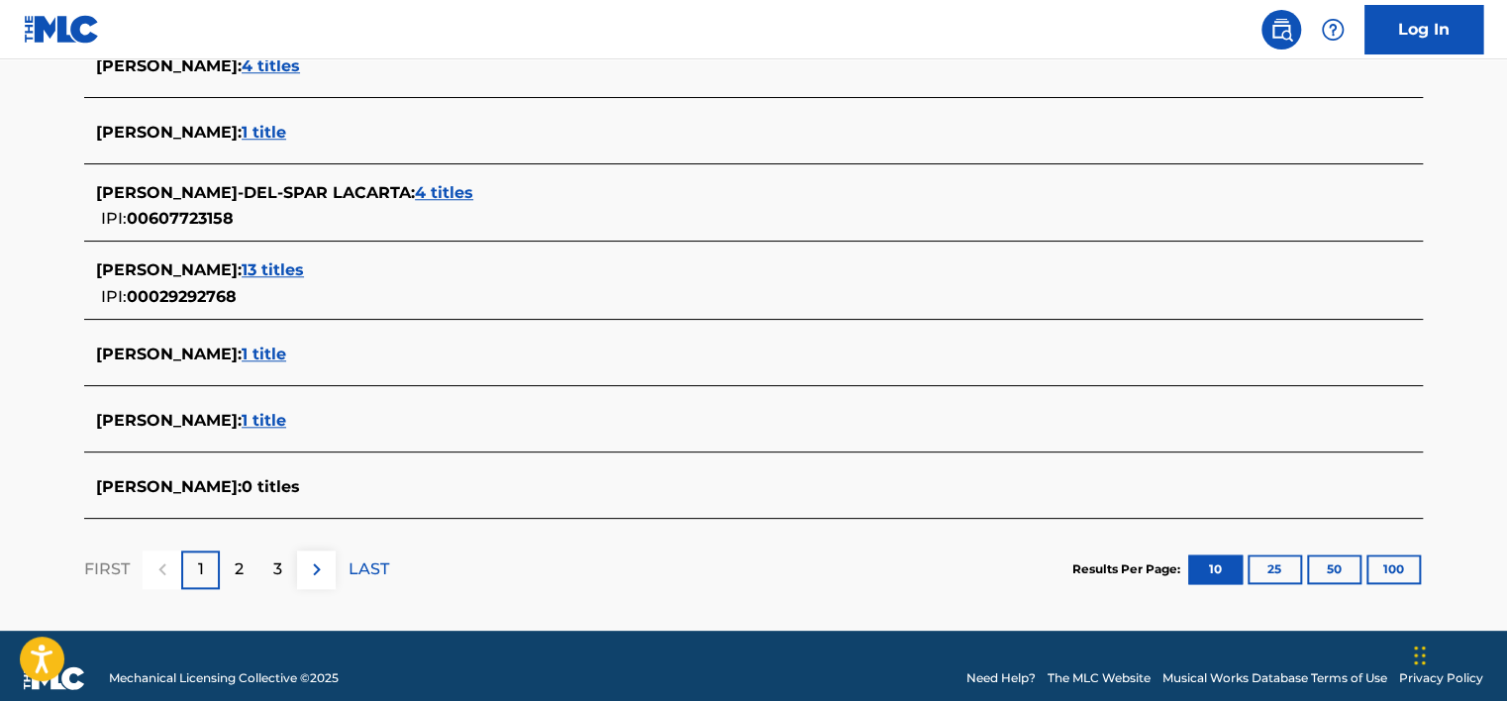
click at [245, 557] on div "2" at bounding box center [239, 570] width 39 height 39
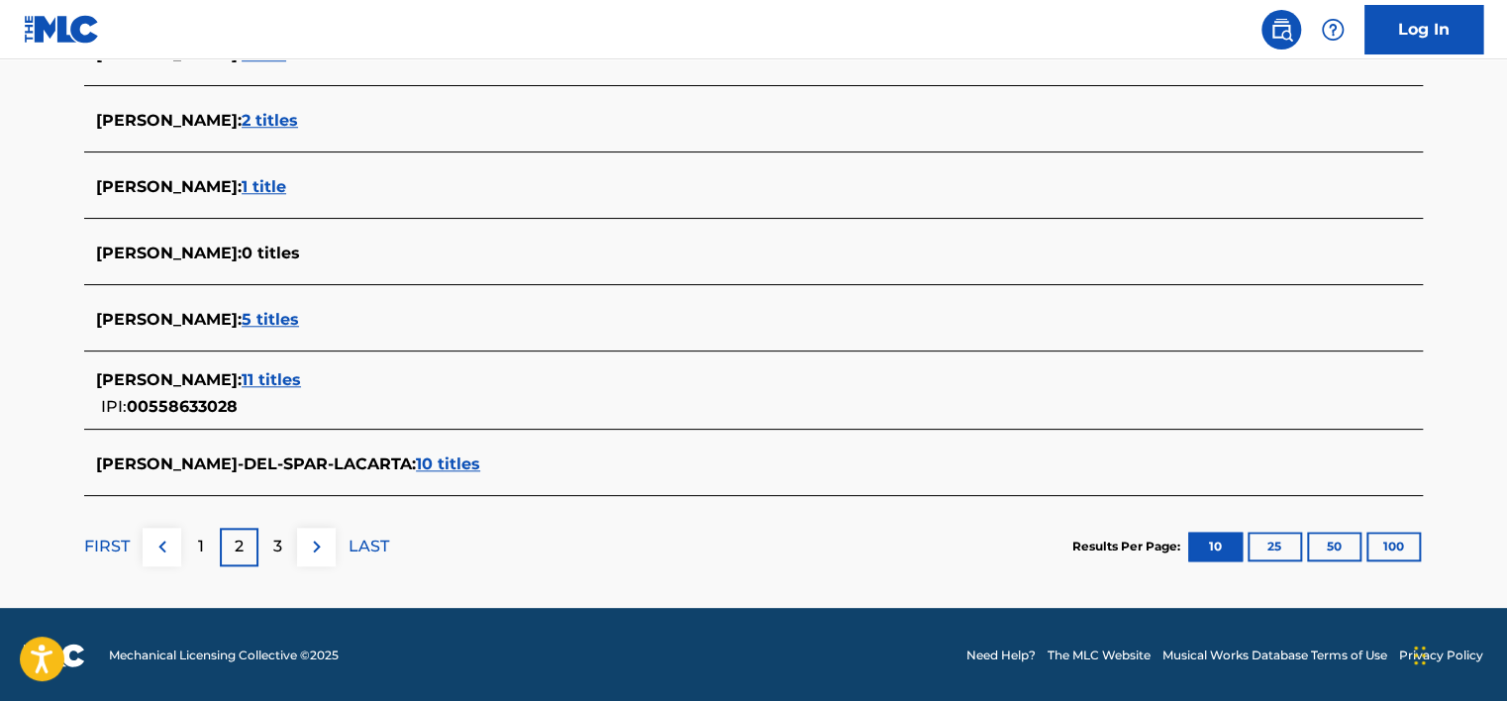
click at [282, 531] on div "3" at bounding box center [278, 547] width 39 height 39
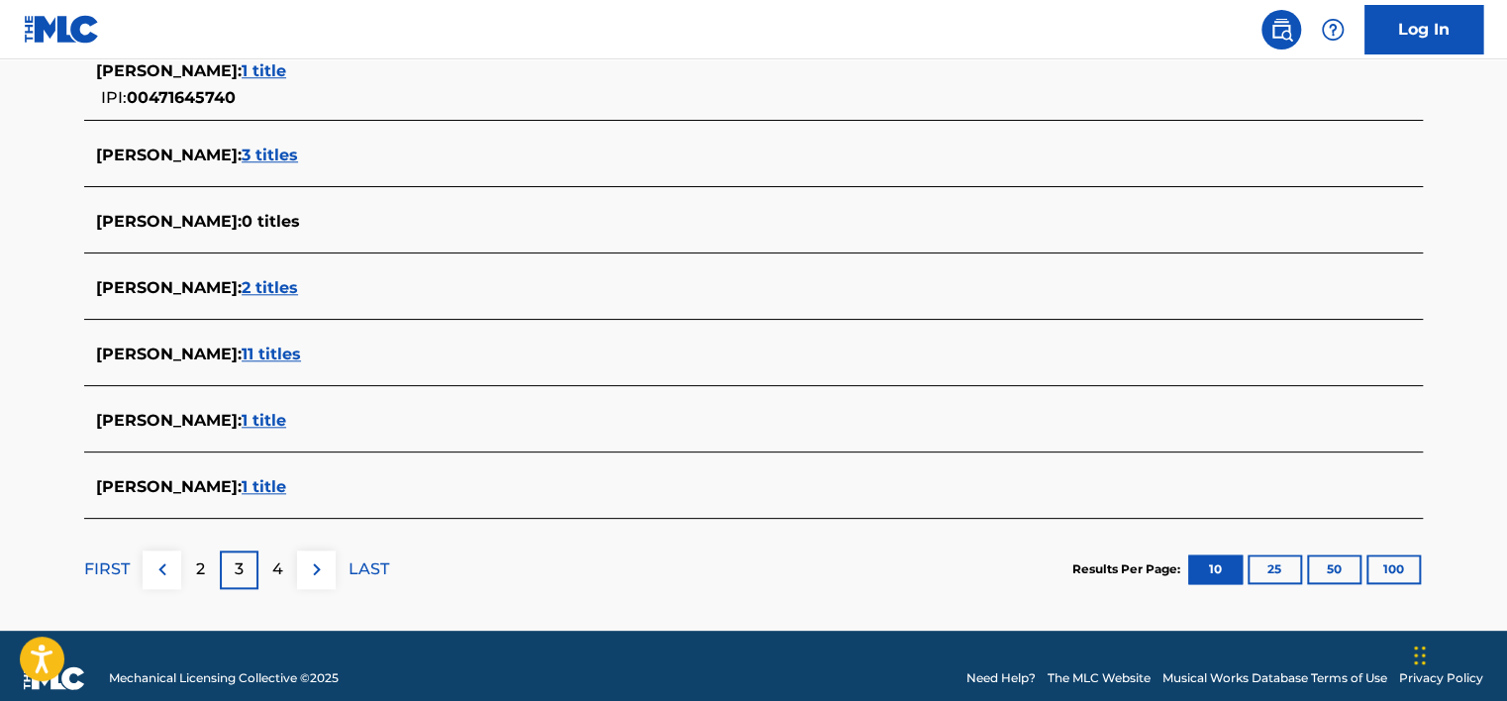
click at [273, 570] on p "4" at bounding box center [277, 570] width 11 height 24
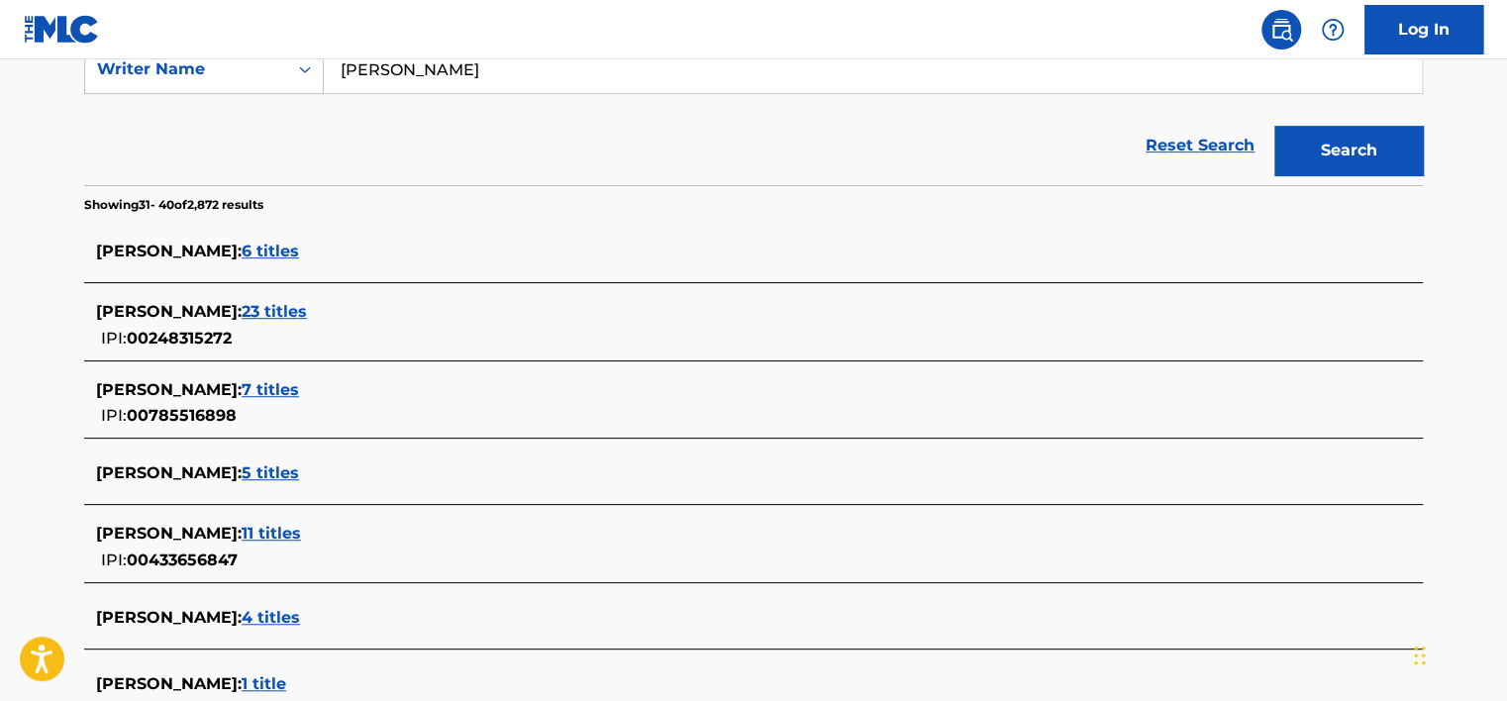
scroll to position [815, 0]
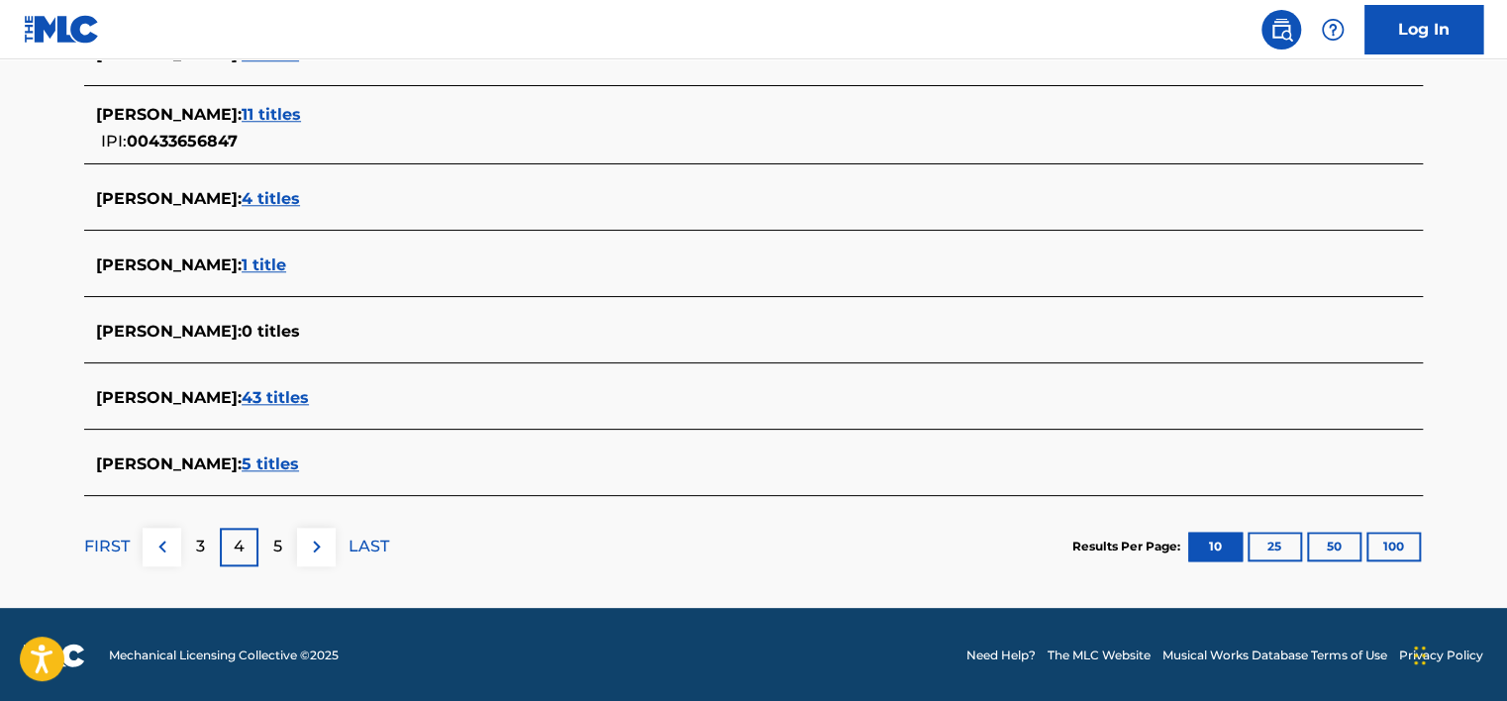
click at [286, 541] on div "5" at bounding box center [278, 547] width 39 height 39
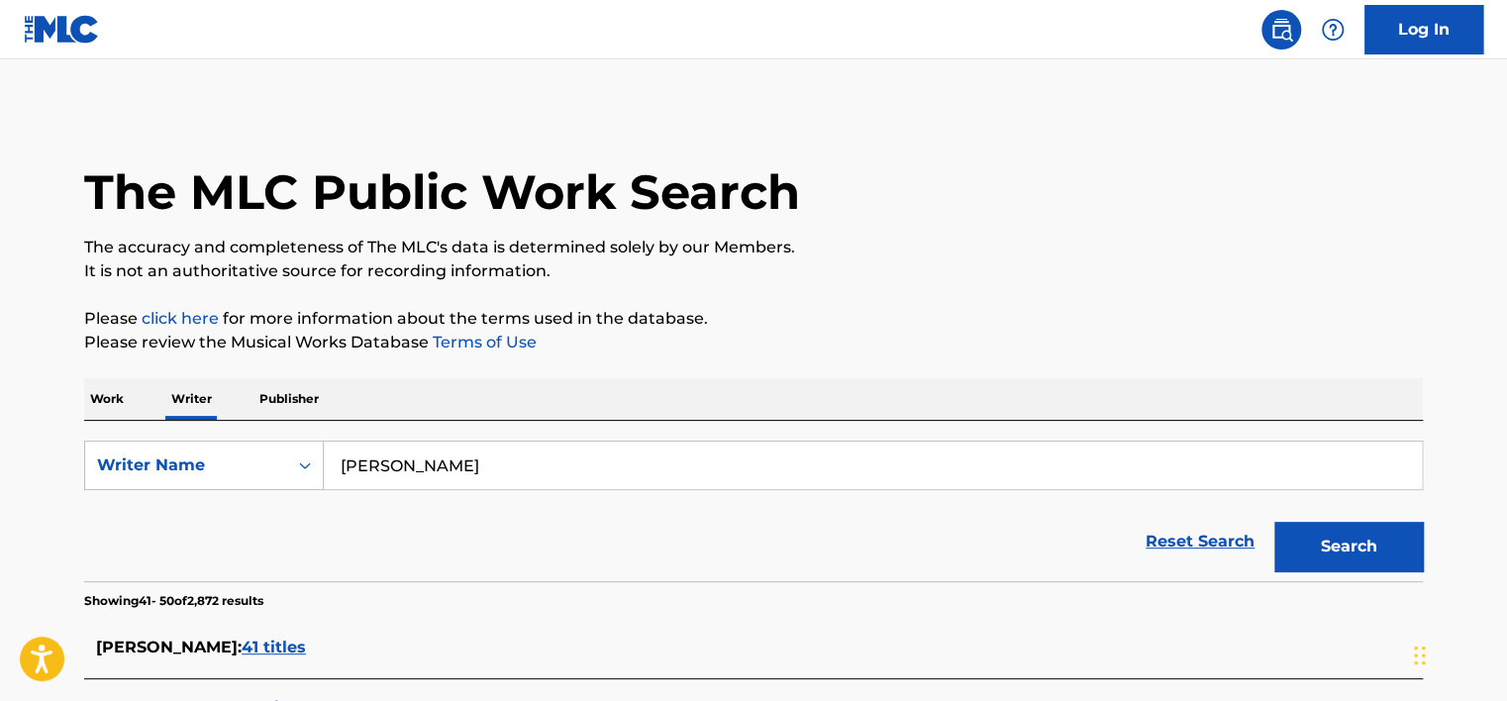
scroll to position [0, 0]
click at [216, 397] on p "Writer" at bounding box center [191, 399] width 52 height 42
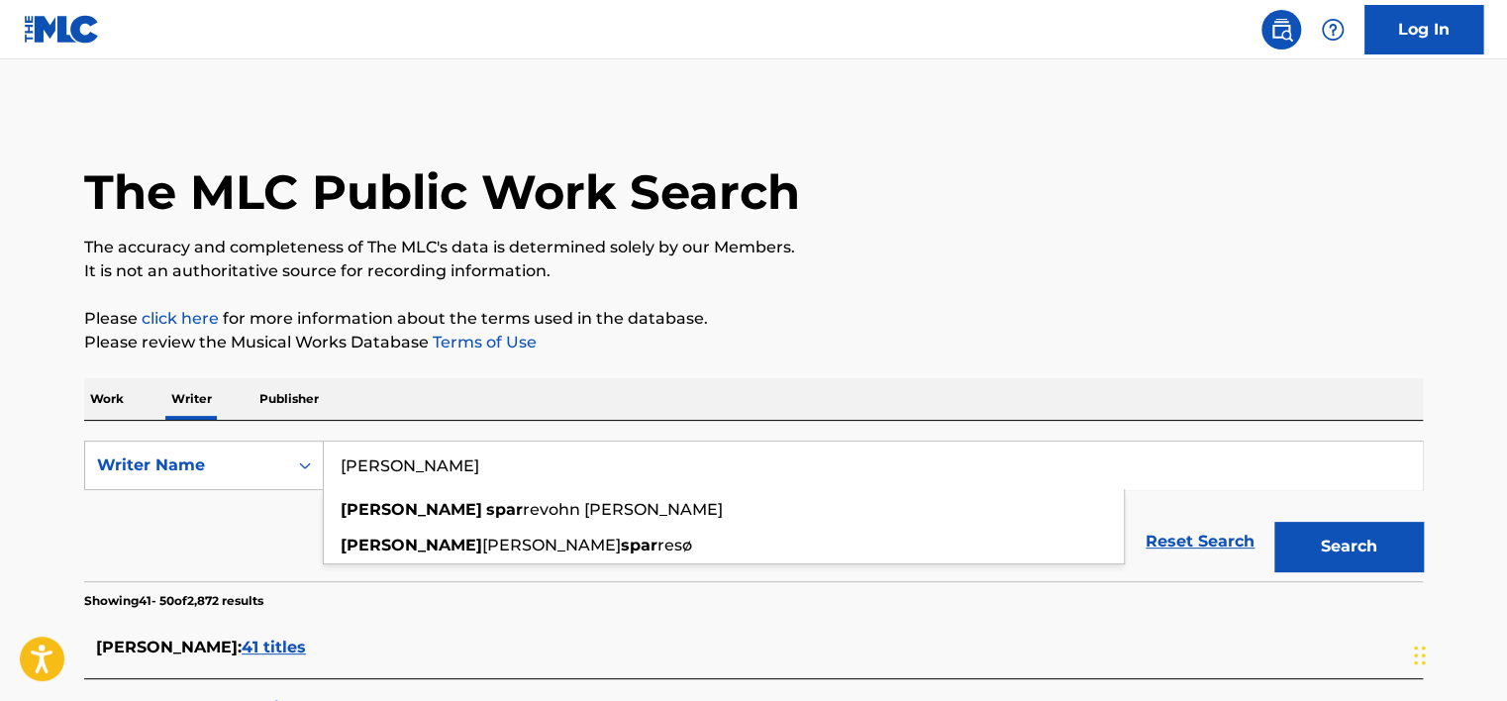
click at [376, 448] on input "[PERSON_NAME]" at bounding box center [873, 466] width 1098 height 48
paste input "[PERSON_NAME]"
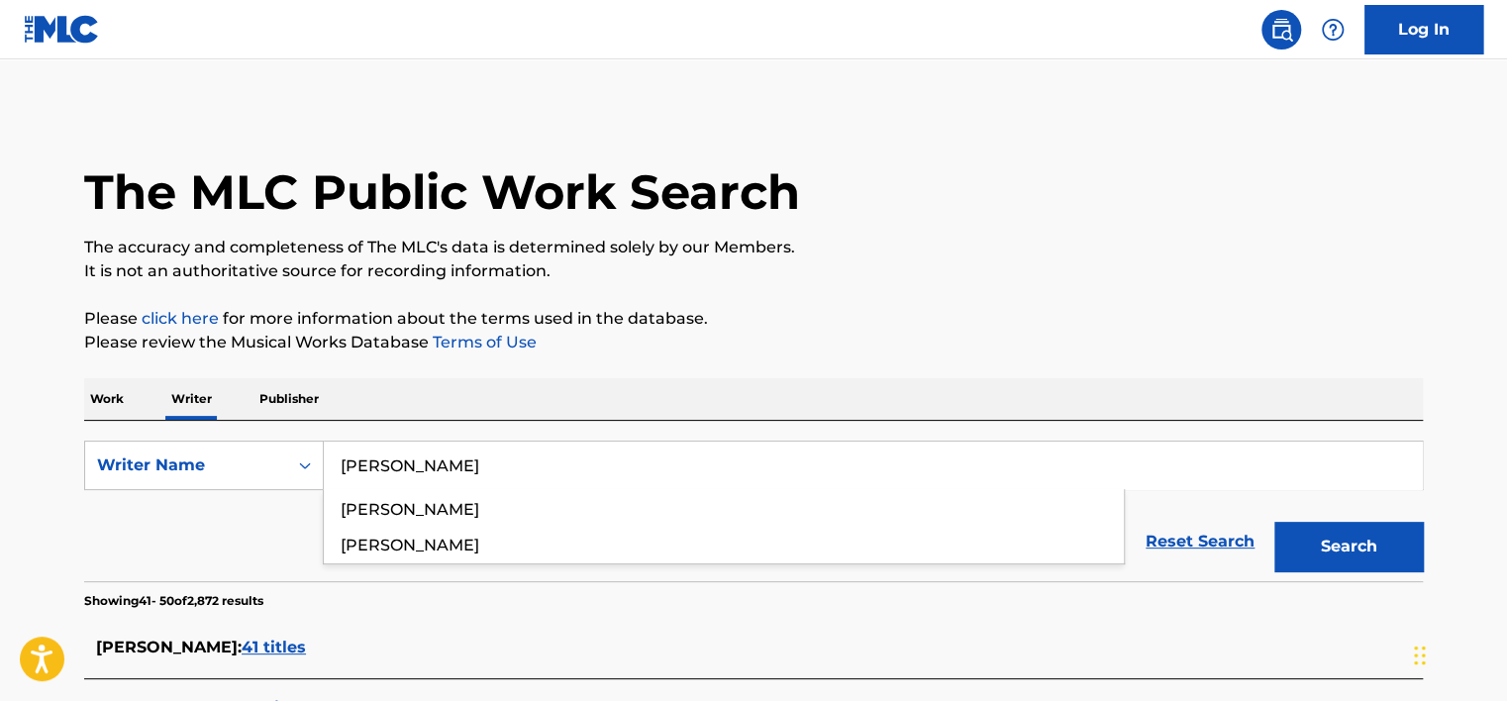
type input "[PERSON_NAME]"
click at [871, 343] on p "Please review the Musical Works Database Terms of Use" at bounding box center [753, 343] width 1339 height 24
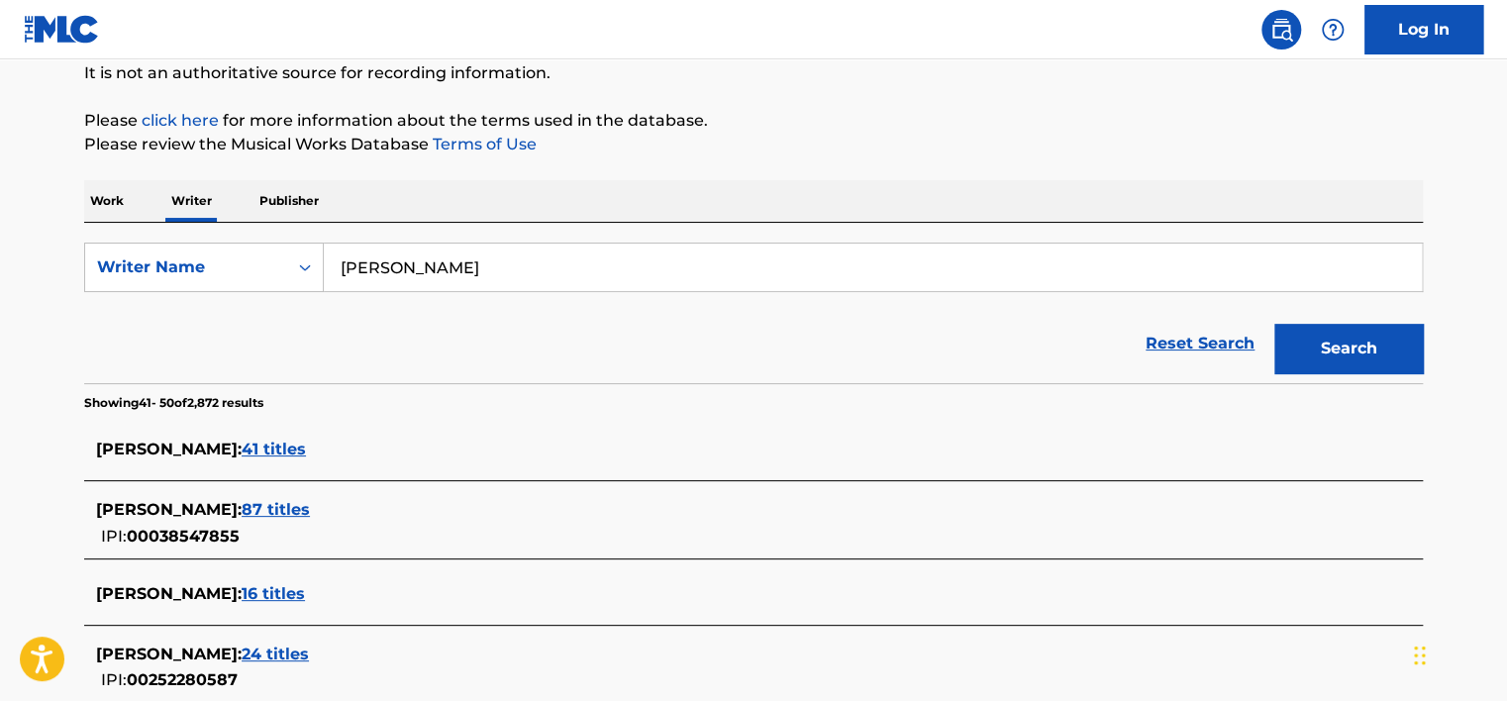
click at [1335, 358] on button "Search" at bounding box center [1349, 349] width 149 height 50
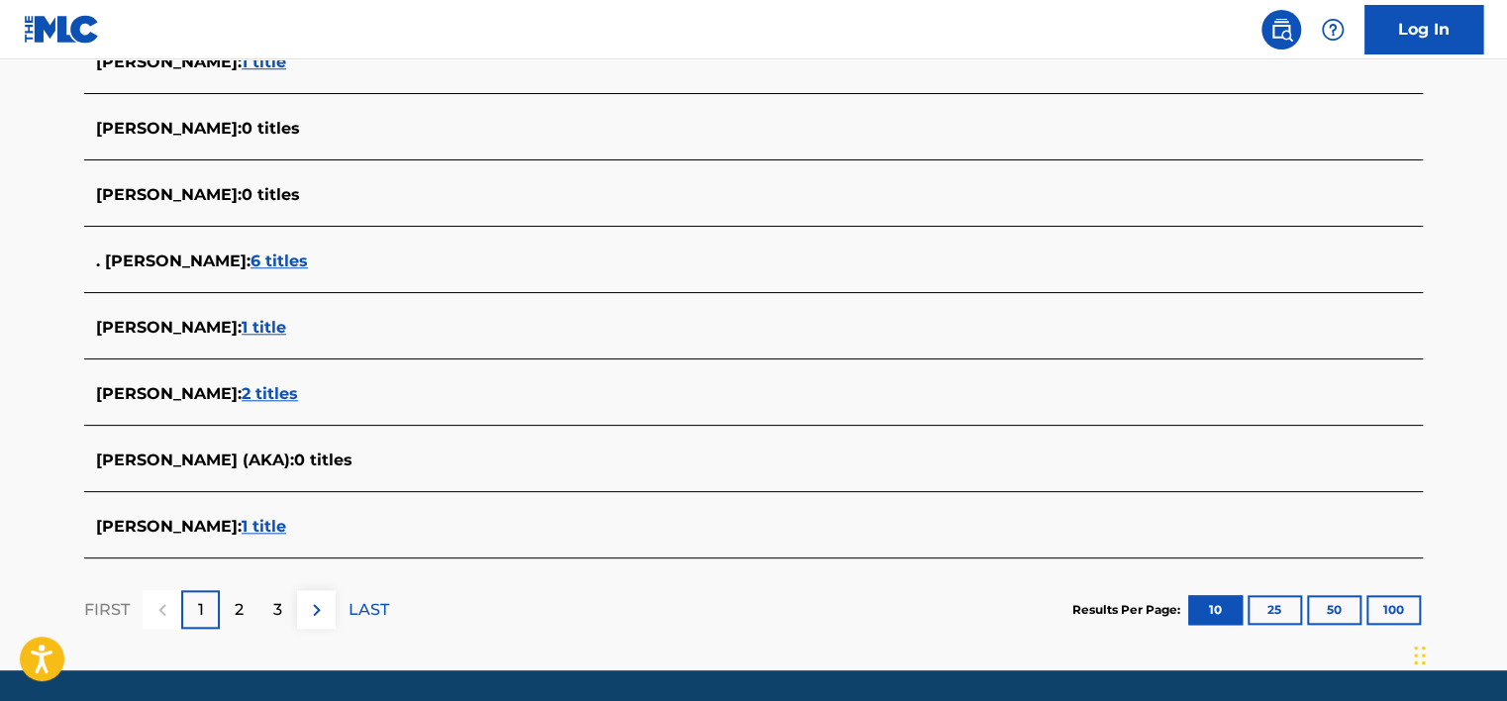
scroll to position [792, 0]
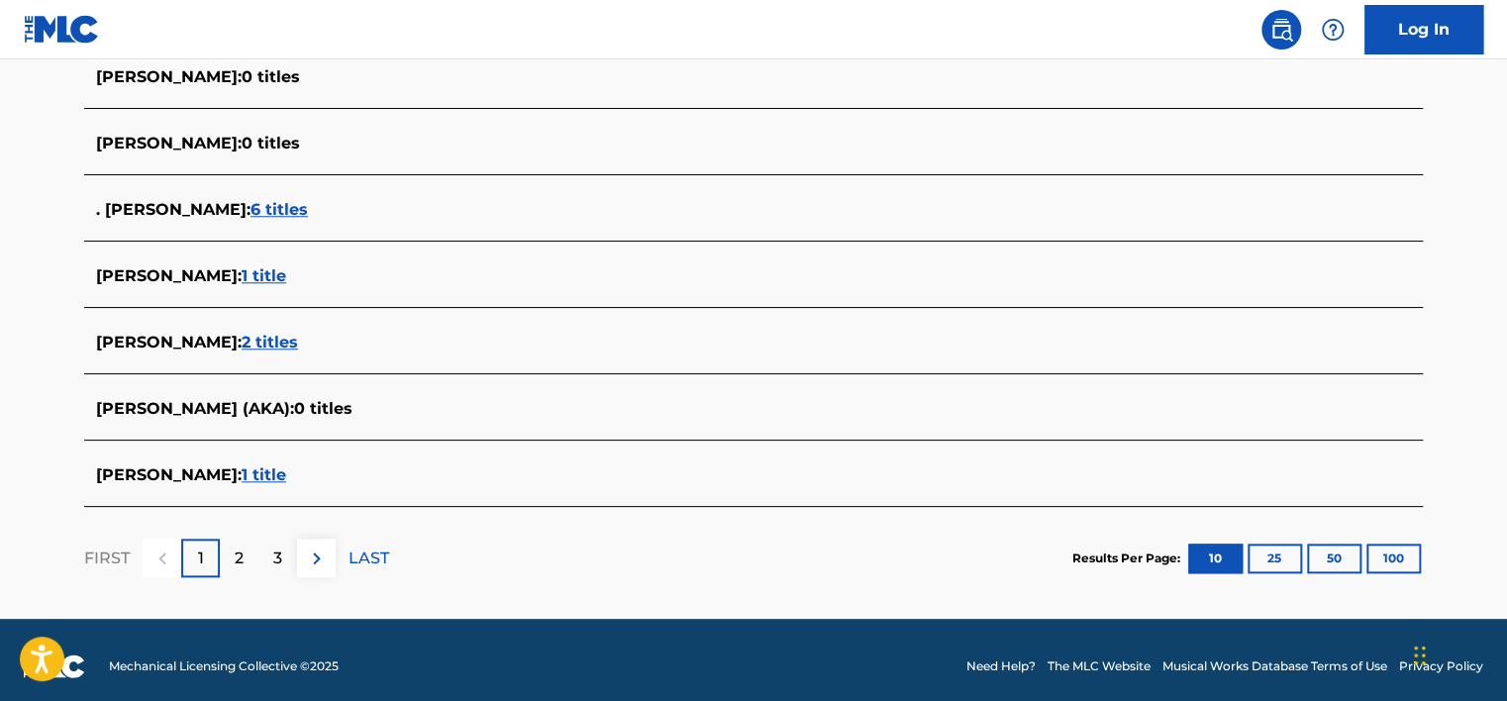
click at [277, 473] on span "1 title" at bounding box center [264, 475] width 45 height 19
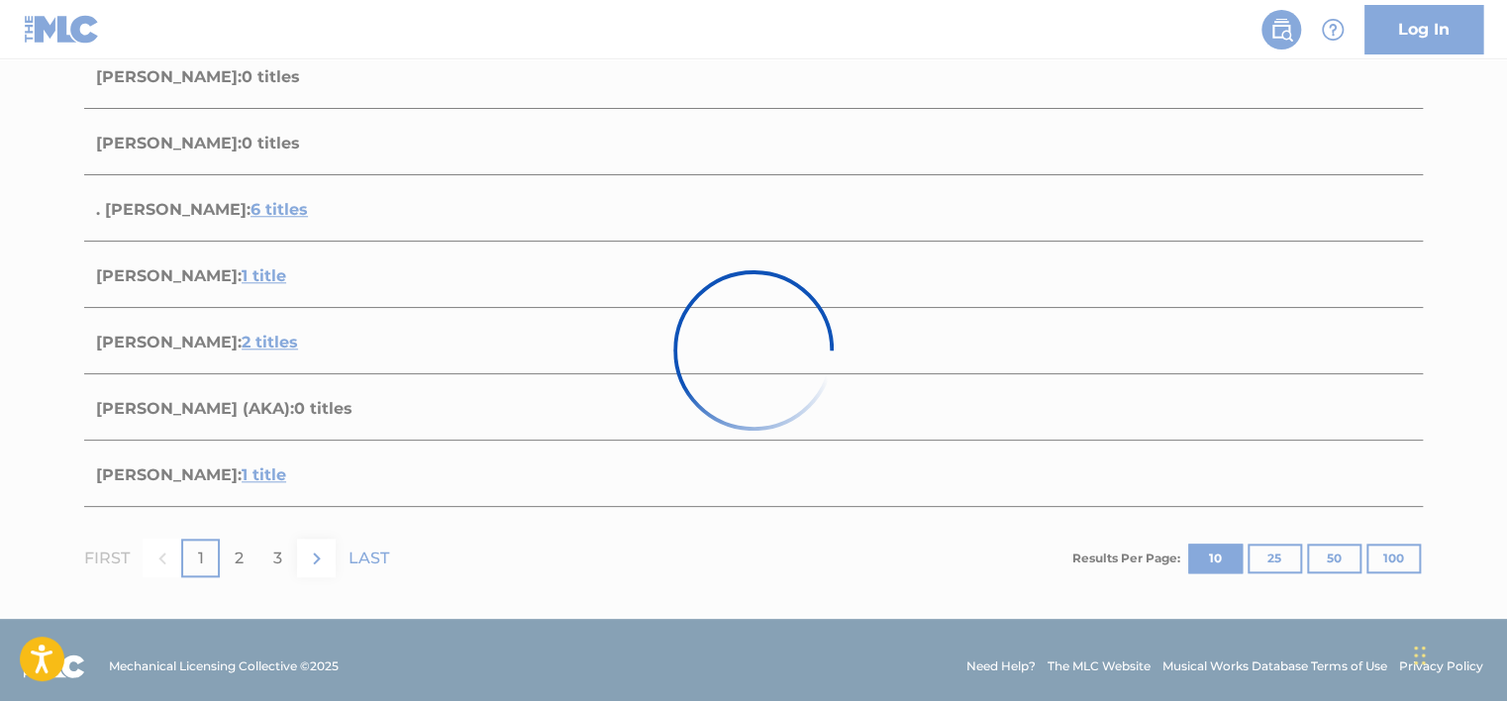
scroll to position [314, 0]
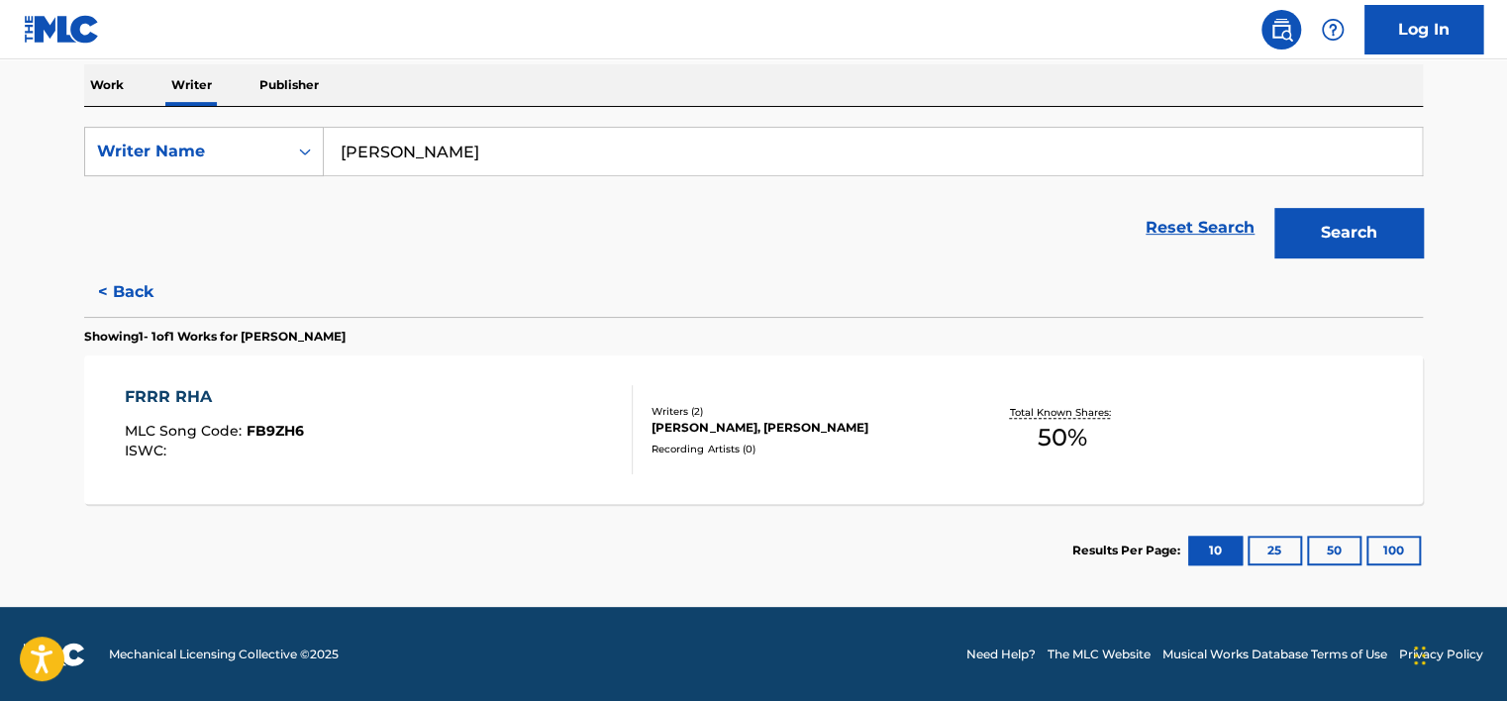
click at [428, 418] on div "FRRR RHA MLC Song Code : FB9ZH6 ISWC :" at bounding box center [379, 429] width 509 height 89
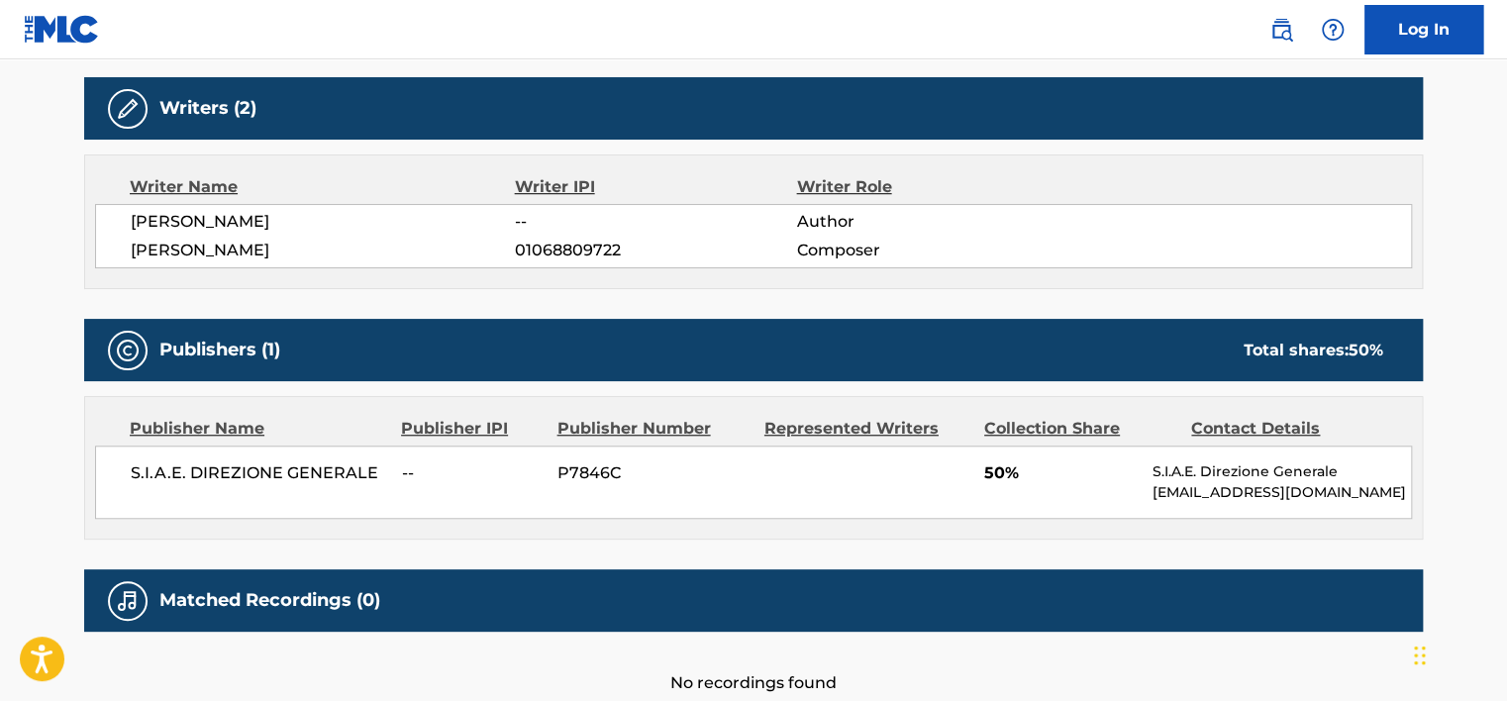
scroll to position [737, 0]
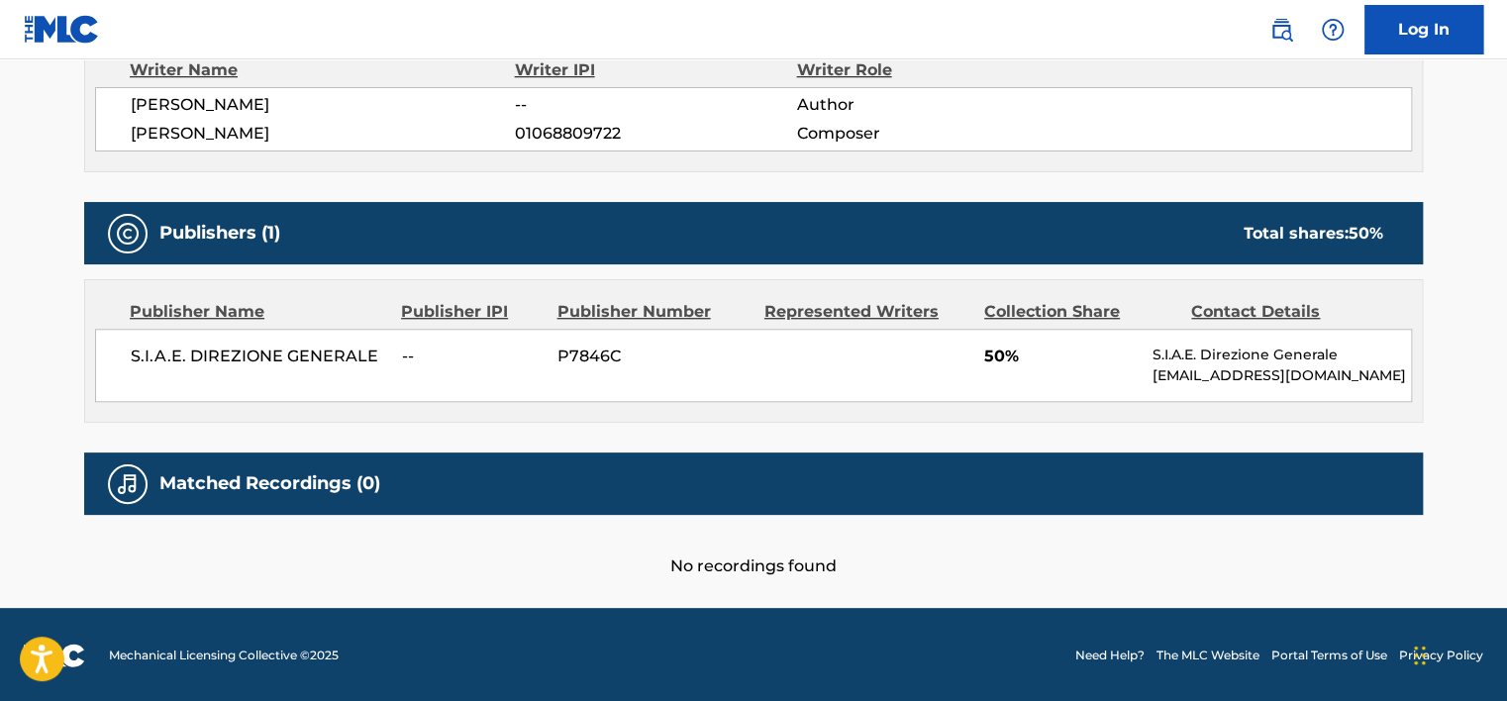
click at [288, 370] on div "S.I.A.E. DIREZIONE GENERALE -- P7846C 50% S.I.A.E. Direzione Generale [EMAIL_AD…" at bounding box center [753, 365] width 1317 height 73
copy div "S.I.A.E. DIREZIONE GENERALE"
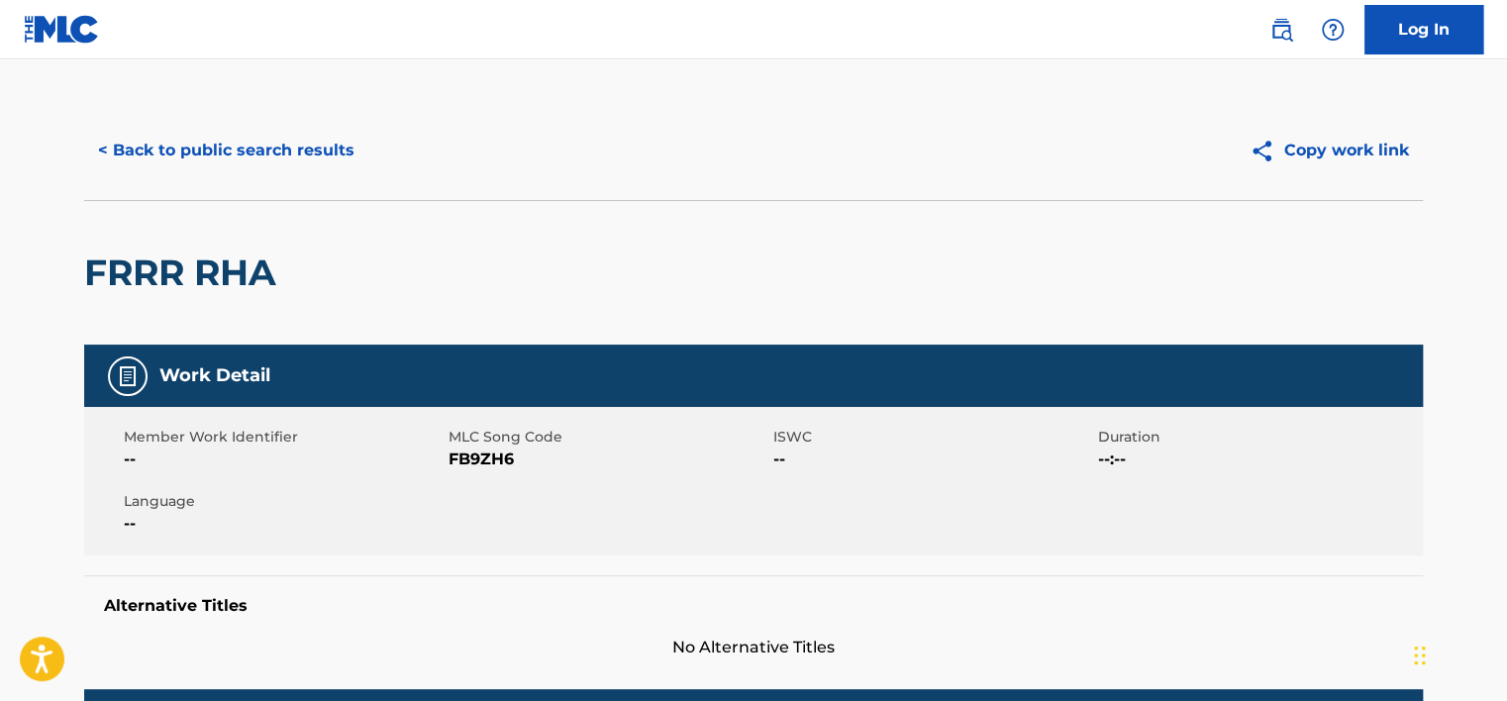
scroll to position [0, 0]
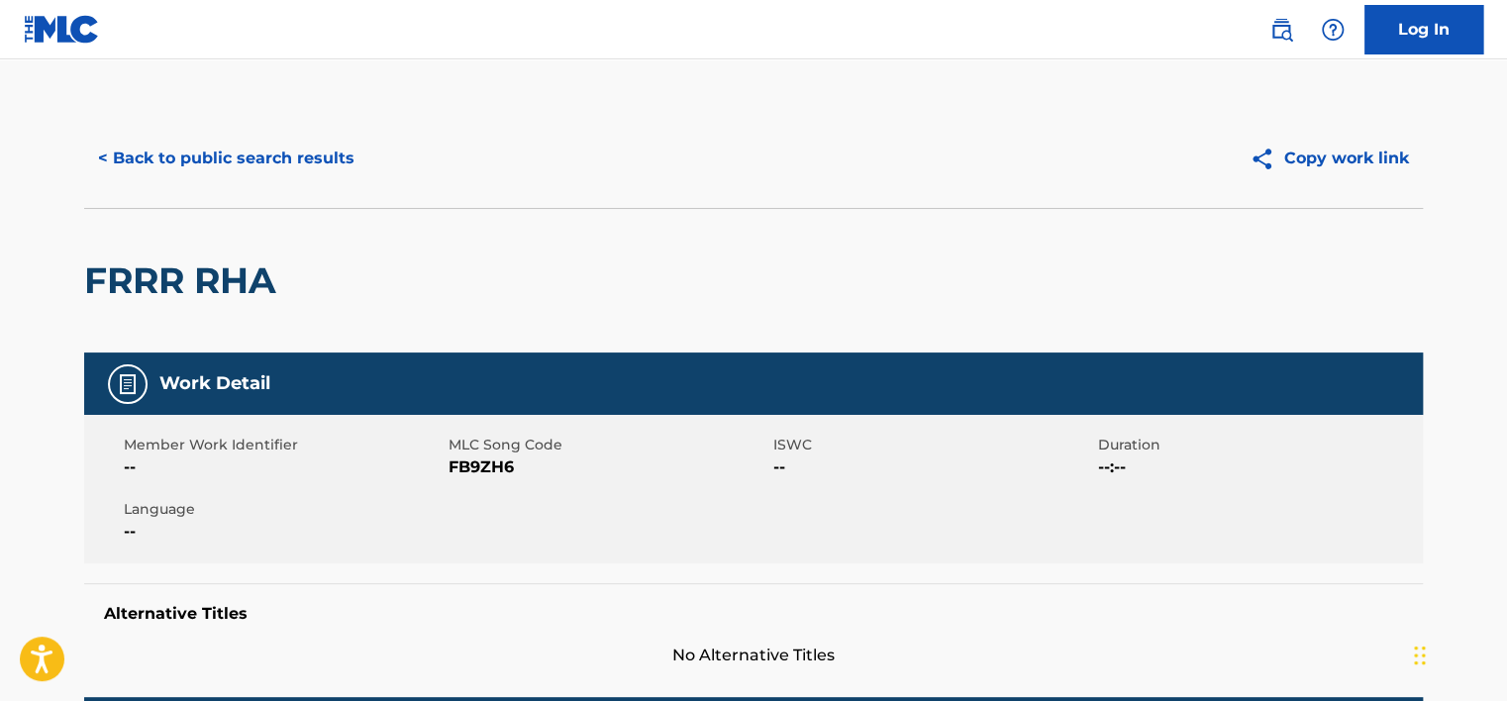
click at [254, 169] on button "< Back to public search results" at bounding box center [226, 159] width 284 height 50
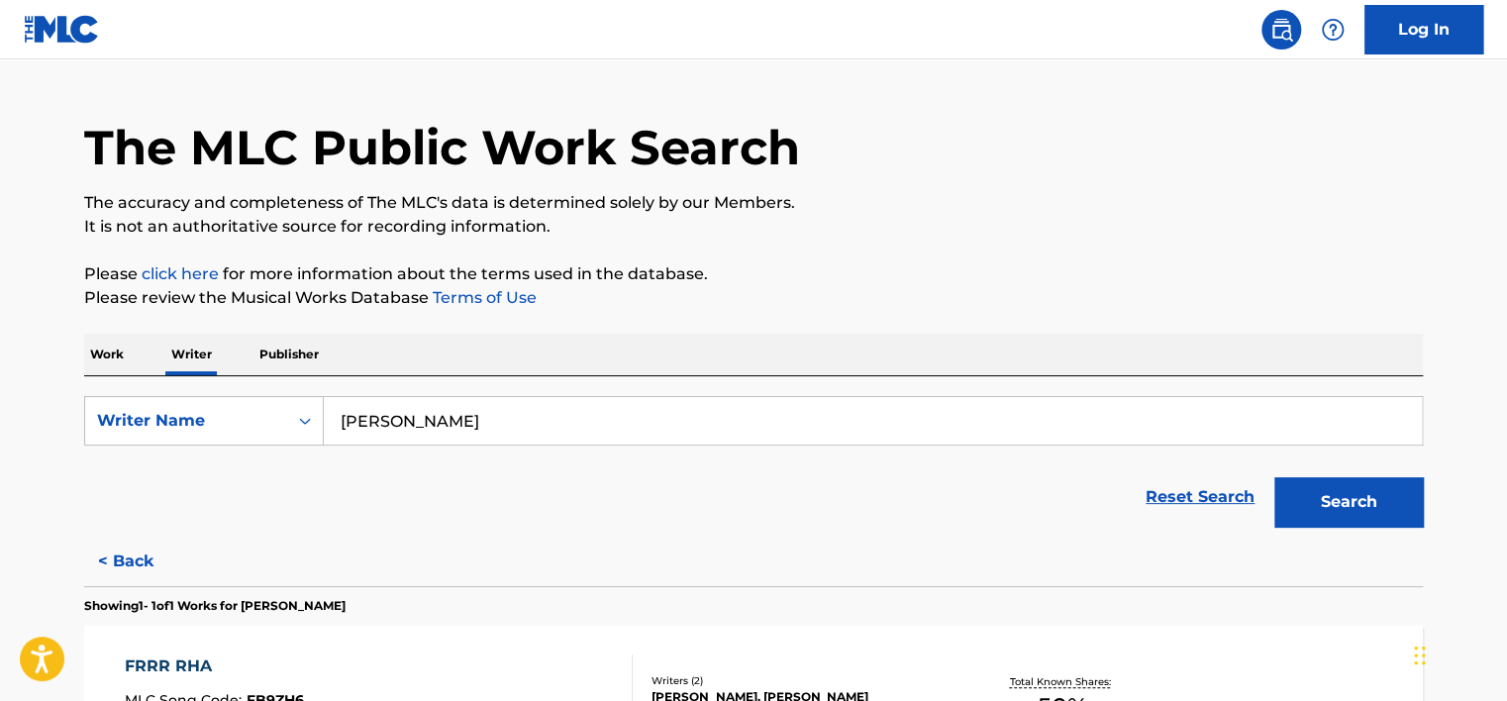
click at [434, 412] on input "[PERSON_NAME]" at bounding box center [873, 421] width 1098 height 48
drag, startPoint x: 119, startPoint y: 353, endPoint x: 275, endPoint y: 416, distance: 168.8
click at [119, 353] on p "Work" at bounding box center [107, 355] width 46 height 42
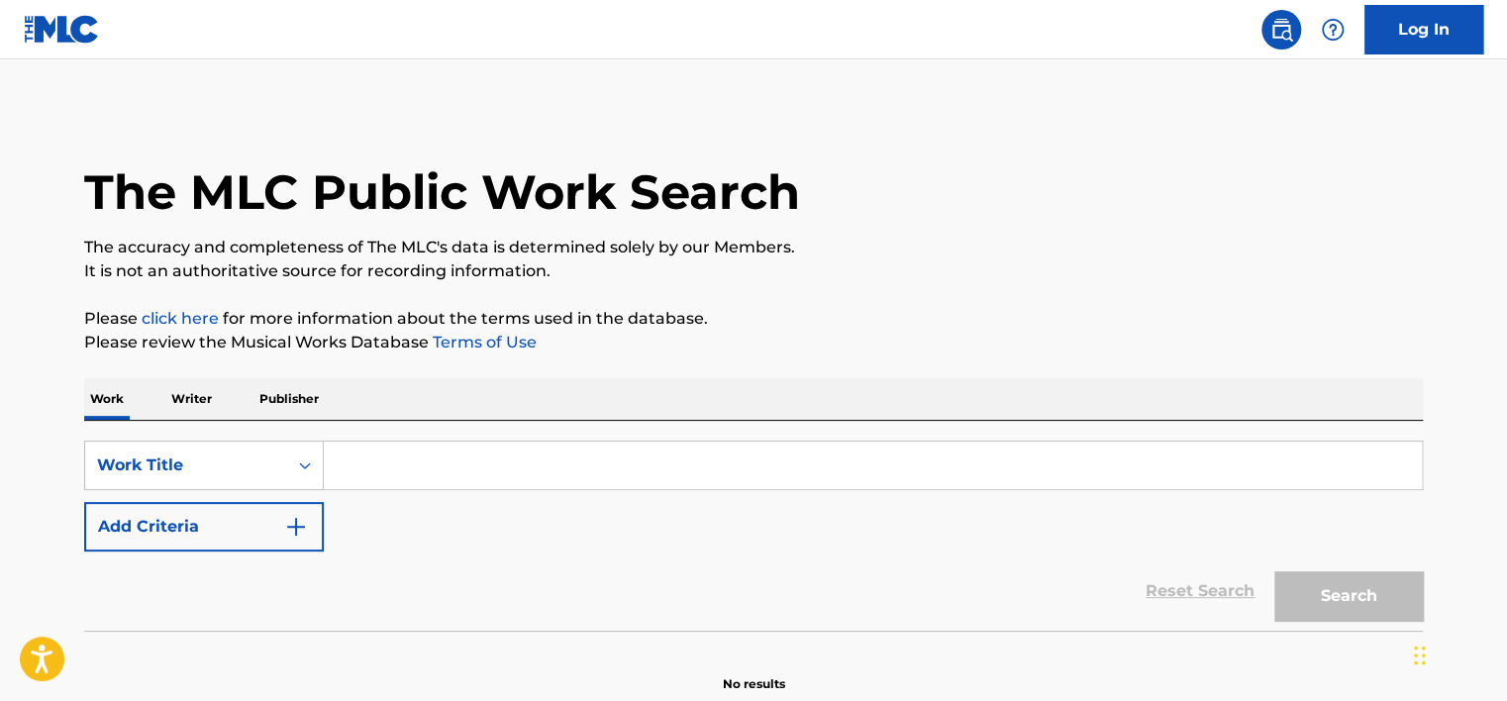
click at [413, 463] on input "Search Form" at bounding box center [873, 466] width 1098 height 48
paste input "Белая кошка"
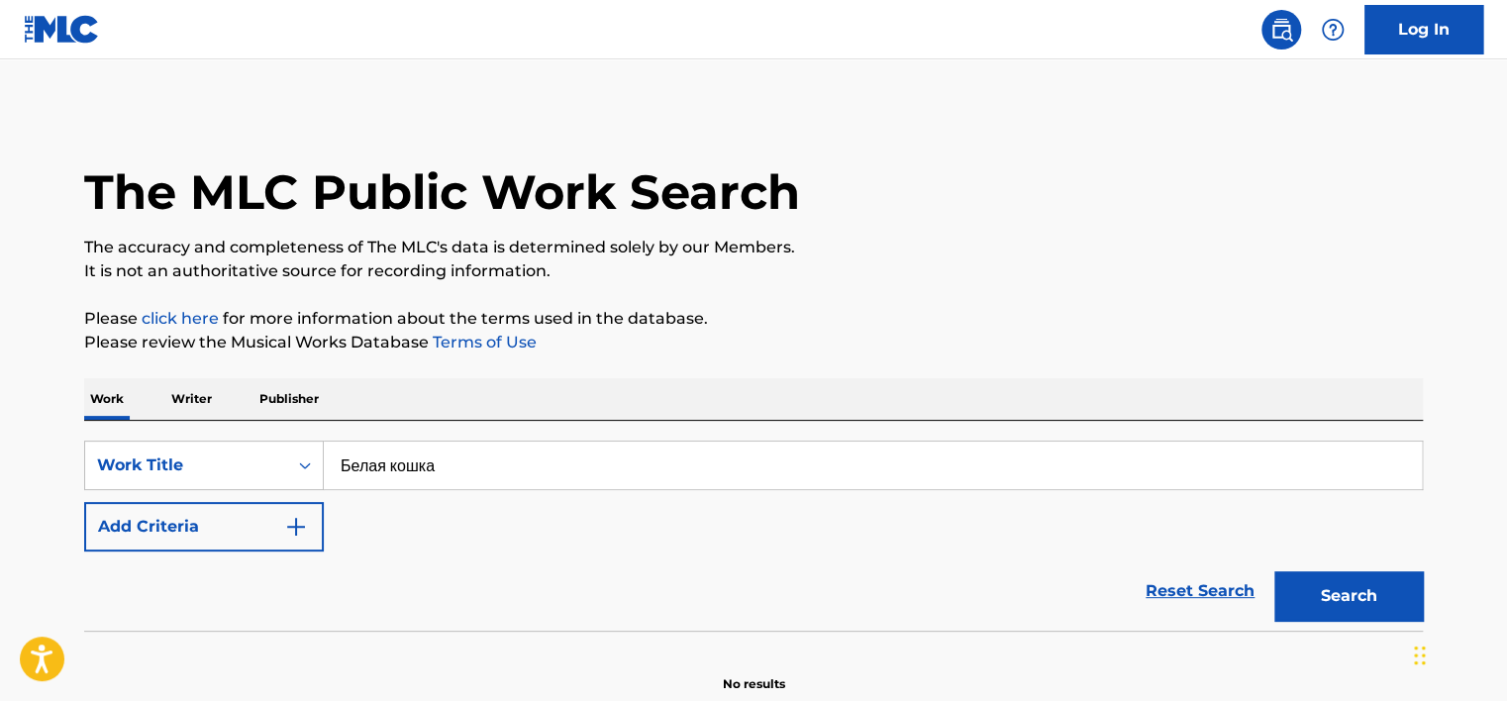
type input "Белая кошка"
click at [1290, 590] on button "Search" at bounding box center [1349, 596] width 149 height 50
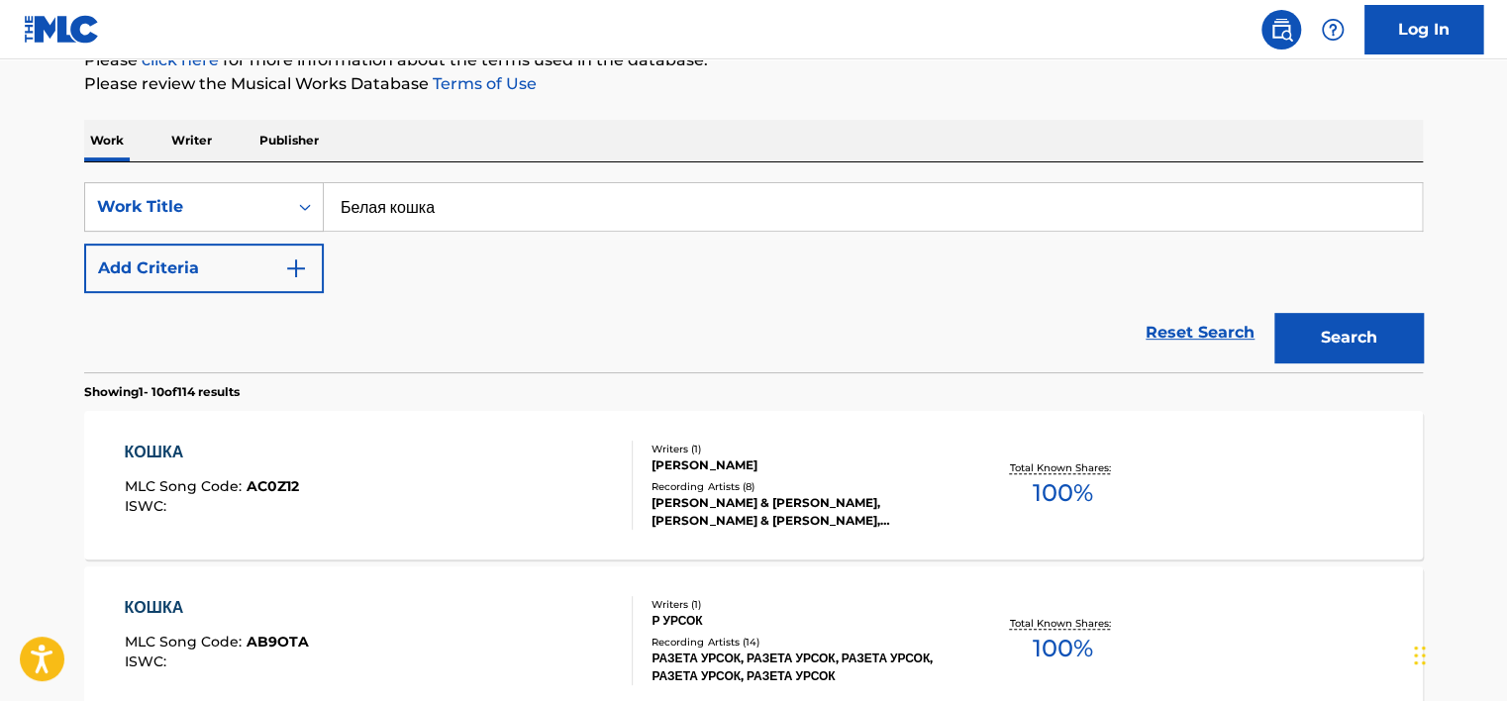
scroll to position [198, 0]
